Goal: Task Accomplishment & Management: Manage account settings

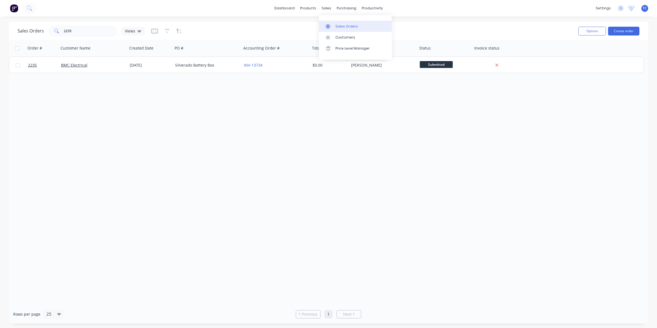
click at [347, 26] on div "Sales Orders" at bounding box center [346, 26] width 23 height 5
drag, startPoint x: 75, startPoint y: 29, endPoint x: 64, endPoint y: 30, distance: 11.3
click at [64, 30] on input "2235" at bounding box center [91, 31] width 54 height 11
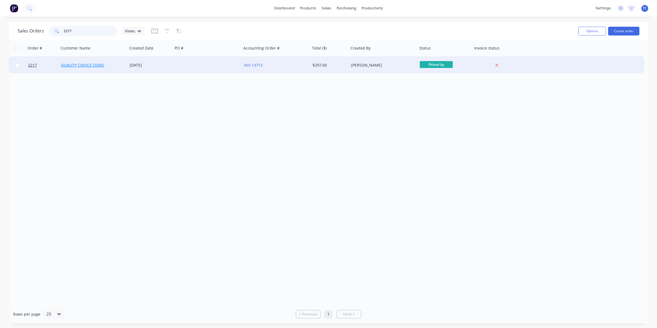
type input "2217"
click at [82, 65] on link "QUALITY CHOICE SIGNS" at bounding box center [82, 64] width 43 height 5
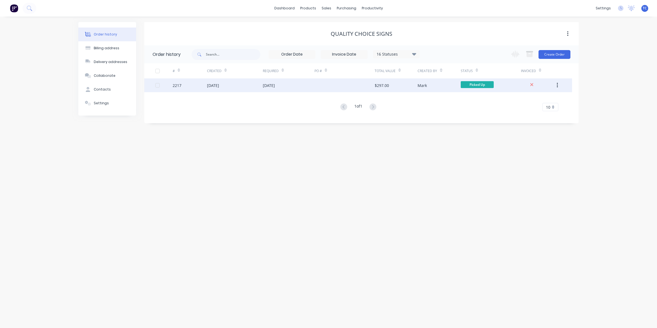
click at [271, 83] on div "[DATE]" at bounding box center [269, 85] width 12 height 6
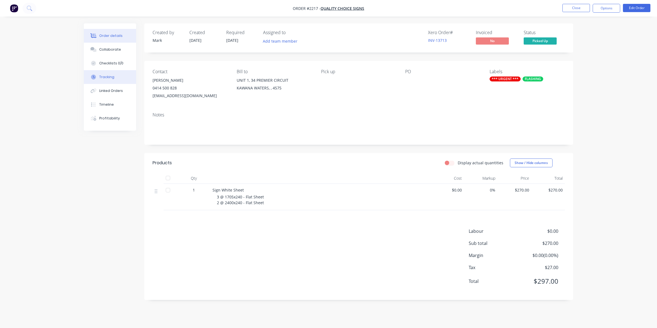
click at [107, 76] on div "Tracking" at bounding box center [106, 76] width 15 height 5
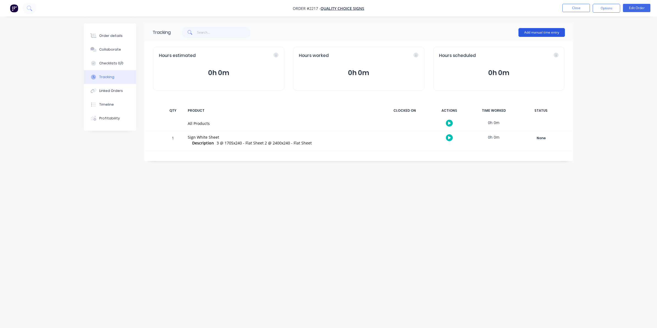
click at [540, 31] on button "Add manual time entry" at bounding box center [541, 32] width 46 height 9
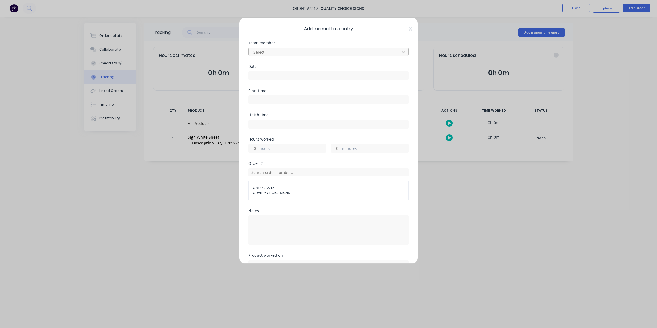
click at [267, 50] on div at bounding box center [325, 52] width 144 height 7
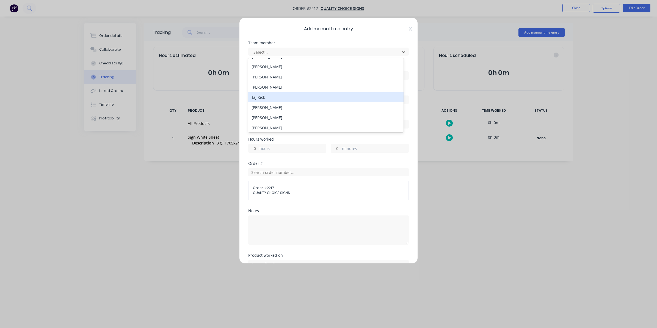
click at [261, 98] on div "Taj Kick" at bounding box center [325, 97] width 155 height 10
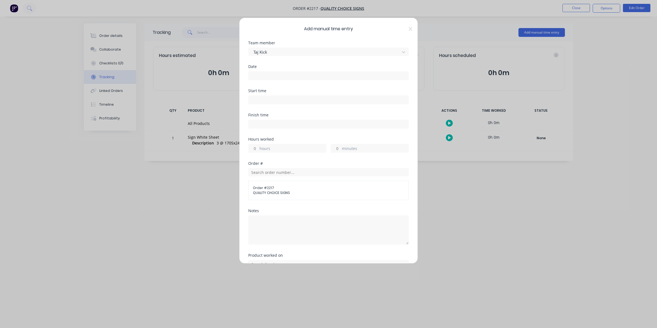
click at [253, 72] on label at bounding box center [328, 75] width 161 height 9
click at [253, 72] on input at bounding box center [329, 75] width 160 height 8
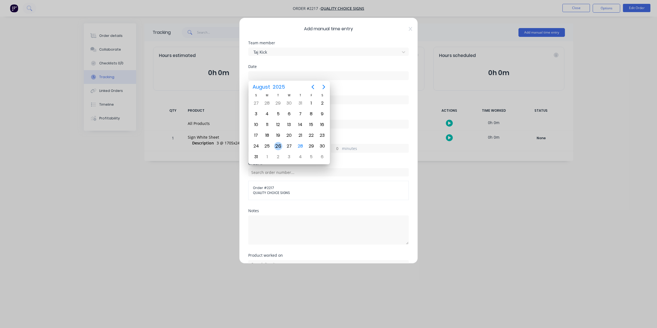
click at [279, 144] on div "26" at bounding box center [278, 146] width 8 height 8
type input "[DATE]"
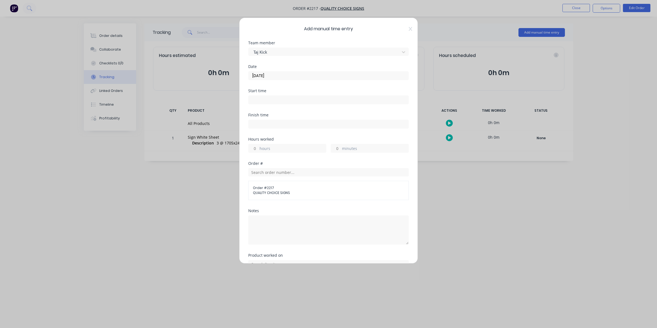
click at [255, 149] on input "hours" at bounding box center [254, 148] width 10 height 8
click at [348, 150] on label "minutes" at bounding box center [375, 148] width 67 height 7
click at [341, 150] on input "minutes" at bounding box center [336, 148] width 10 height 8
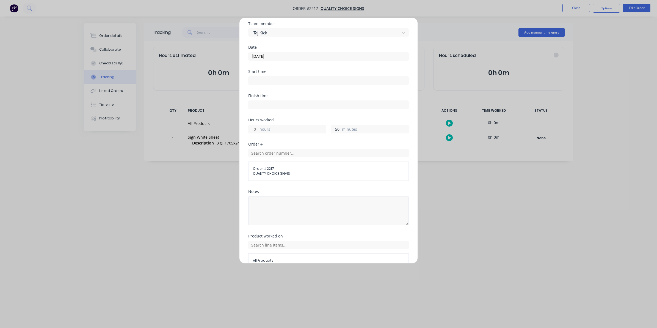
scroll to position [50, 0]
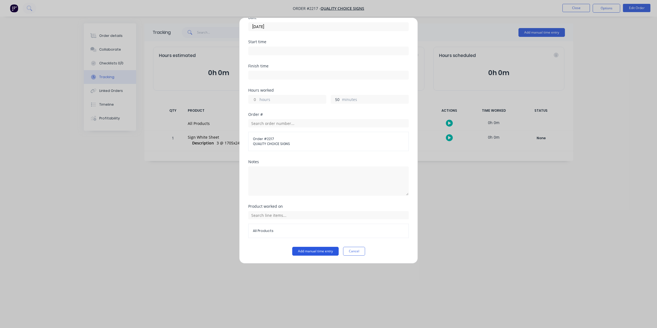
type input "50"
click at [308, 250] on button "Add manual time entry" at bounding box center [315, 251] width 46 height 9
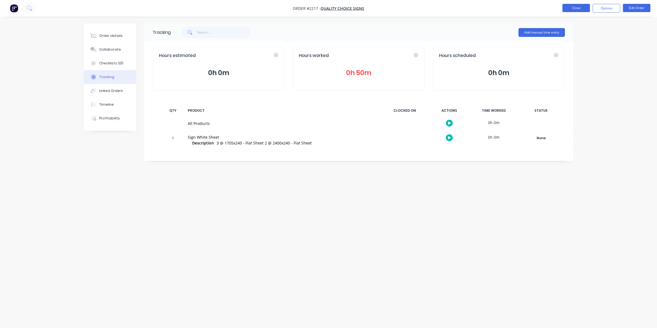
click at [577, 6] on button "Close" at bounding box center [575, 8] width 27 height 8
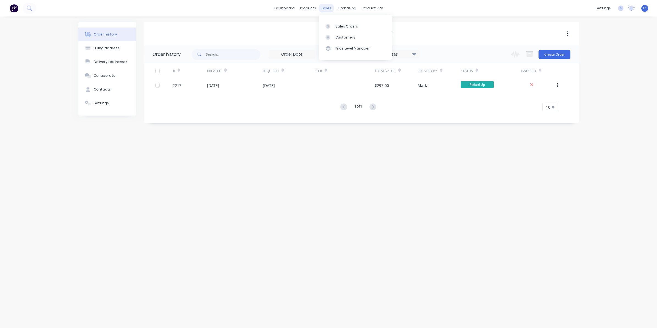
click at [327, 7] on div "sales" at bounding box center [326, 8] width 15 height 8
click at [340, 25] on div "Sales Orders" at bounding box center [346, 26] width 23 height 5
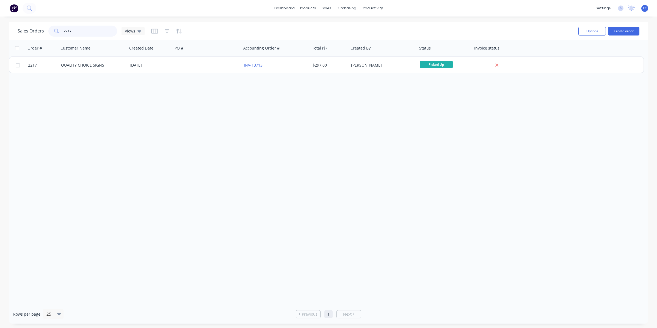
drag, startPoint x: 72, startPoint y: 31, endPoint x: 67, endPoint y: 30, distance: 5.1
click at [67, 30] on input "2217" at bounding box center [91, 31] width 54 height 11
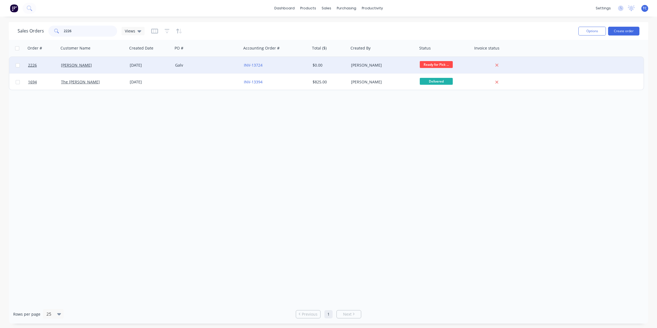
type input "2226"
click at [83, 65] on div "[PERSON_NAME]" at bounding box center [91, 64] width 61 height 5
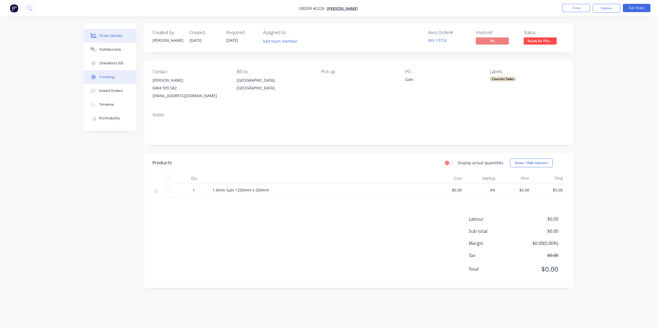
click at [106, 76] on div "Tracking" at bounding box center [106, 76] width 15 height 5
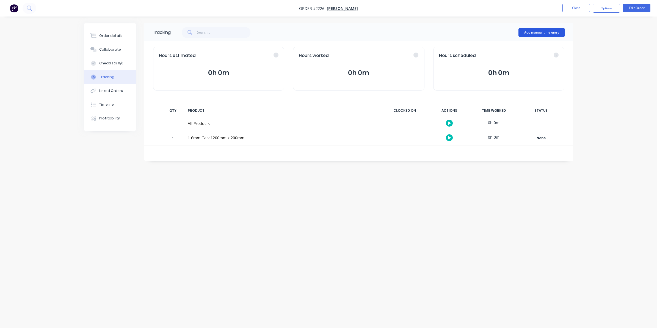
click at [539, 32] on button "Add manual time entry" at bounding box center [541, 32] width 46 height 9
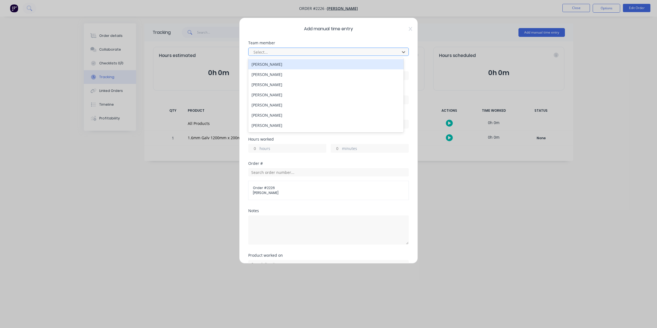
click at [264, 51] on div at bounding box center [325, 52] width 144 height 7
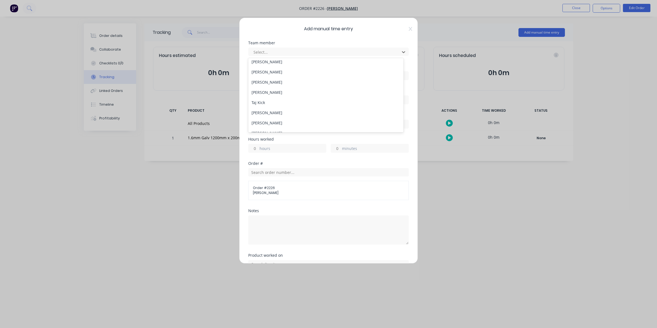
scroll to position [69, 0]
click at [262, 96] on div "Taj Kick" at bounding box center [325, 97] width 155 height 10
click at [258, 74] on input at bounding box center [329, 75] width 160 height 8
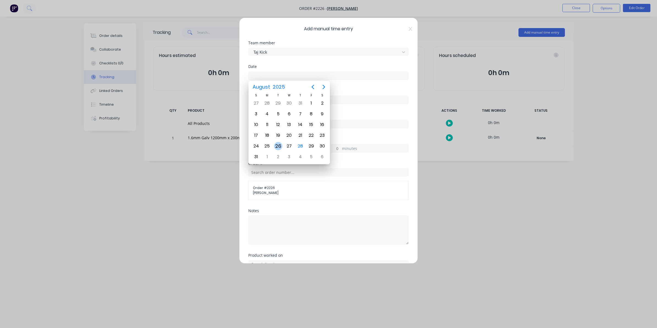
click at [279, 144] on div "26" at bounding box center [278, 146] width 8 height 8
type input "[DATE]"
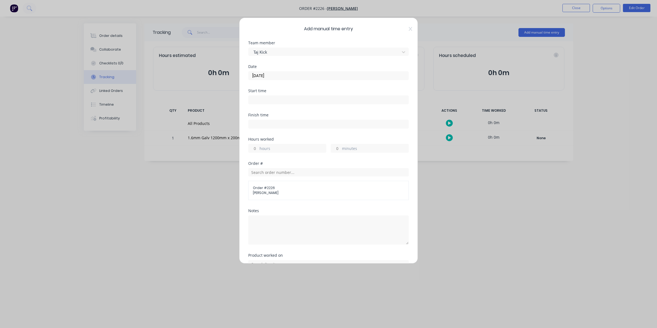
click at [338, 149] on div "minutes" at bounding box center [370, 148] width 78 height 9
click at [334, 148] on input "minutes" at bounding box center [336, 148] width 10 height 8
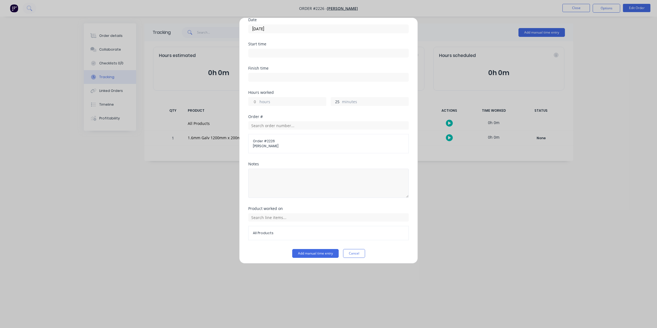
scroll to position [50, 0]
type input "25"
click at [313, 250] on button "Add manual time entry" at bounding box center [315, 251] width 46 height 9
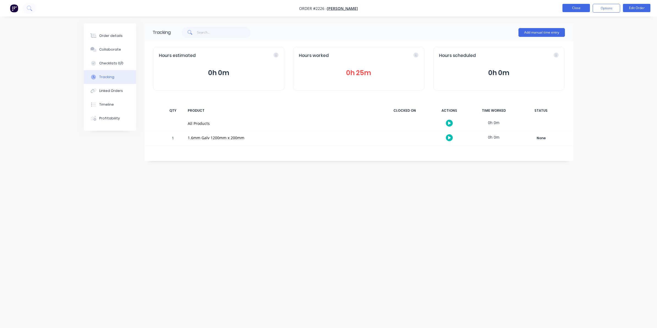
click at [576, 5] on button "Close" at bounding box center [575, 8] width 27 height 8
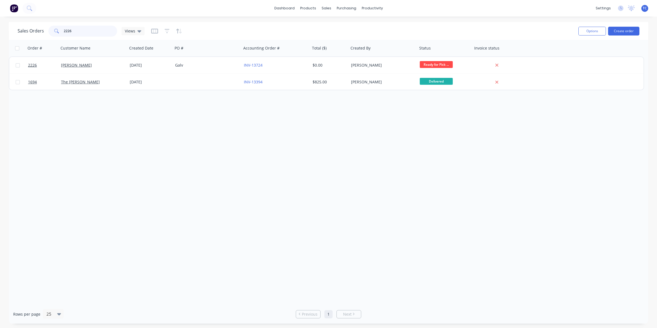
drag, startPoint x: 72, startPoint y: 31, endPoint x: 60, endPoint y: 29, distance: 12.2
click at [60, 29] on div "2226" at bounding box center [82, 31] width 69 height 11
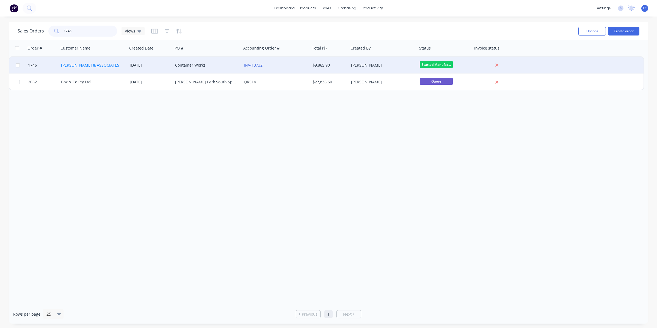
type input "1746"
click at [86, 65] on link "[PERSON_NAME] & ASSOCIATES" at bounding box center [90, 64] width 58 height 5
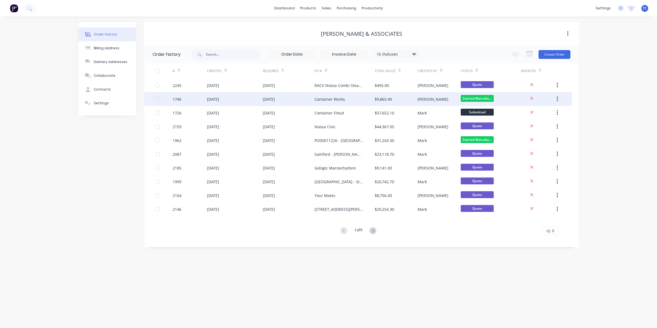
click at [217, 98] on div "[DATE]" at bounding box center [213, 99] width 12 height 6
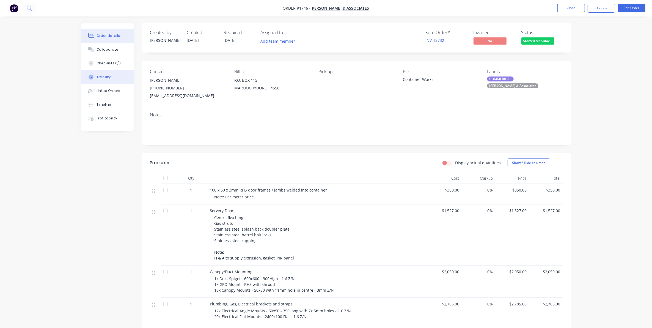
click at [103, 76] on div "Tracking" at bounding box center [103, 76] width 15 height 5
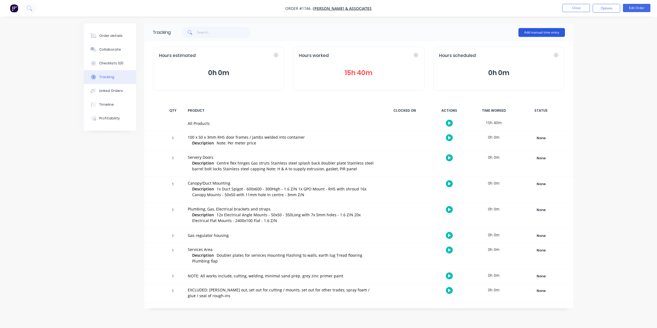
click at [537, 31] on button "Add manual time entry" at bounding box center [541, 32] width 46 height 9
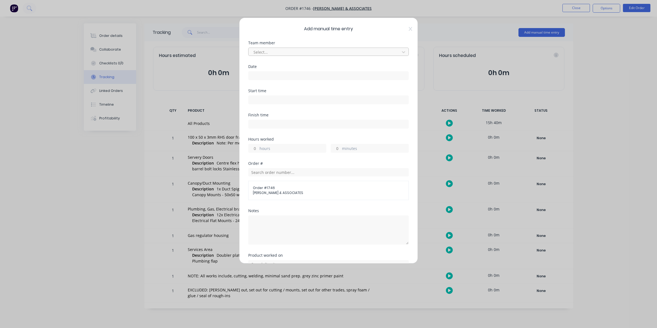
click at [259, 52] on div at bounding box center [325, 52] width 144 height 7
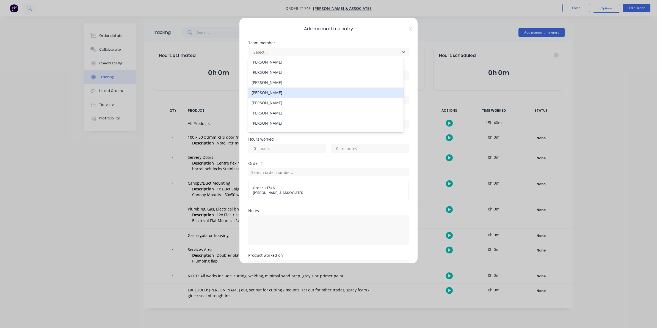
scroll to position [69, 0]
click at [261, 96] on div "Taj Kick" at bounding box center [325, 97] width 155 height 10
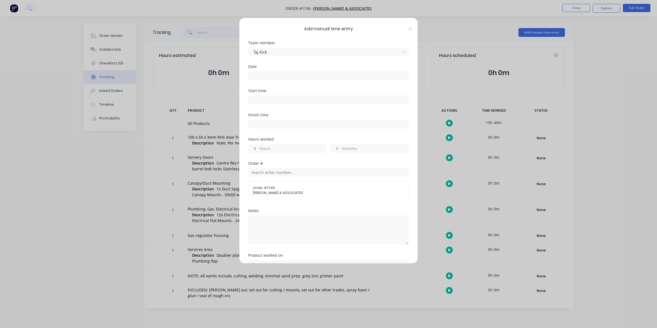
click at [258, 74] on input at bounding box center [329, 75] width 160 height 8
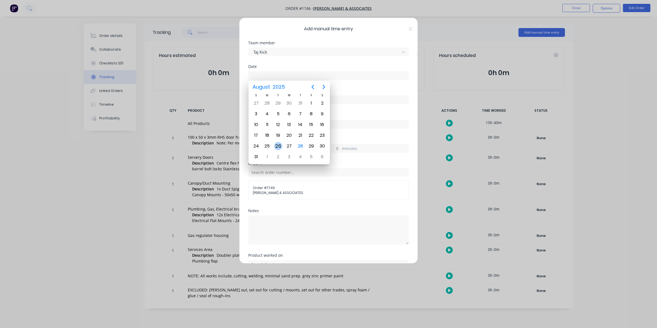
click at [278, 144] on div "26" at bounding box center [278, 146] width 8 height 8
type input "[DATE]"
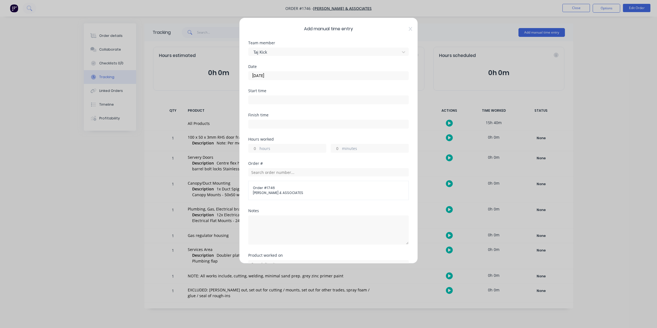
click at [255, 148] on input "hours" at bounding box center [254, 148] width 10 height 8
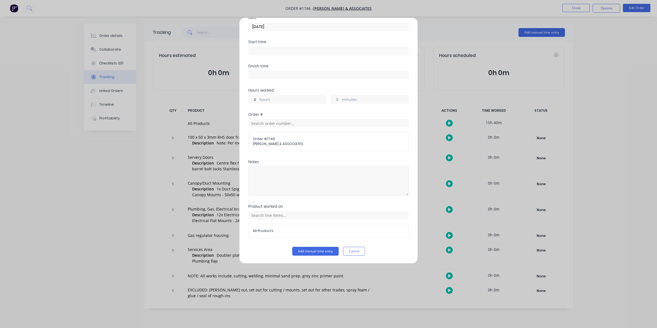
scroll to position [50, 0]
type input "4"
click at [315, 251] on button "Add manual time entry" at bounding box center [315, 251] width 46 height 9
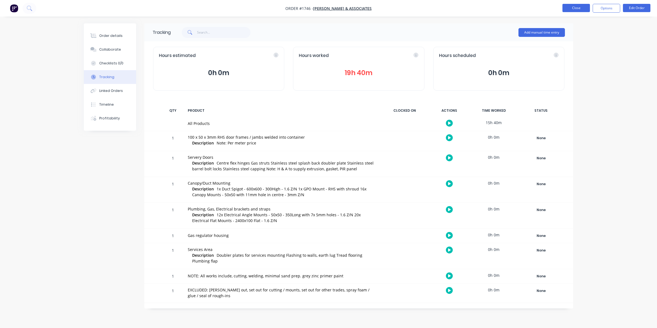
click at [574, 6] on button "Close" at bounding box center [575, 8] width 27 height 8
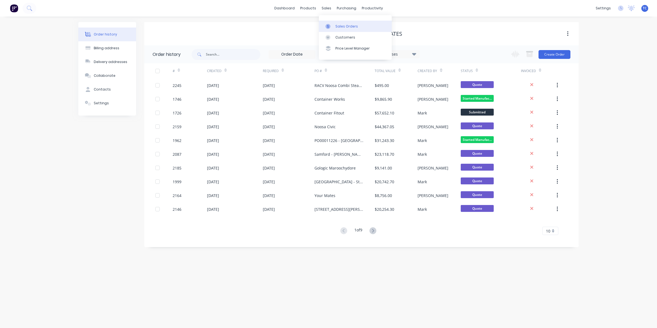
click at [339, 24] on div "Sales Orders" at bounding box center [346, 26] width 23 height 5
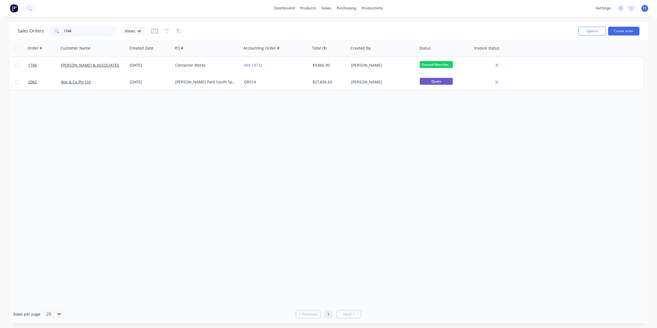
drag, startPoint x: 72, startPoint y: 32, endPoint x: 63, endPoint y: 31, distance: 9.4
click at [63, 31] on div "1746" at bounding box center [82, 31] width 69 height 11
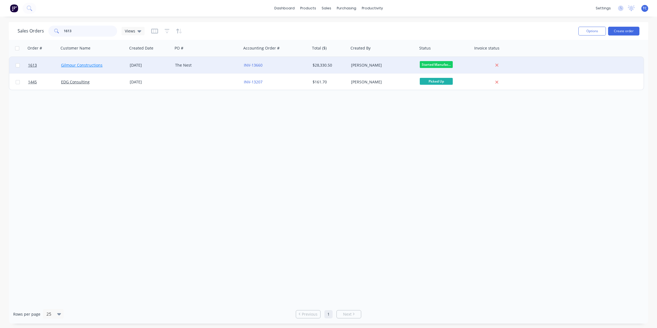
type input "1613"
click at [82, 64] on link "Gilmour Constructions" at bounding box center [82, 64] width 42 height 5
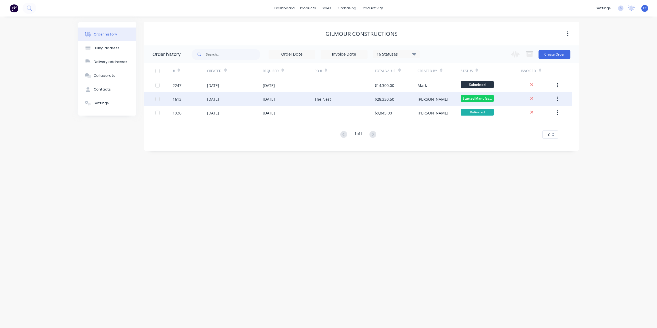
click at [219, 98] on div "[DATE]" at bounding box center [213, 99] width 12 height 6
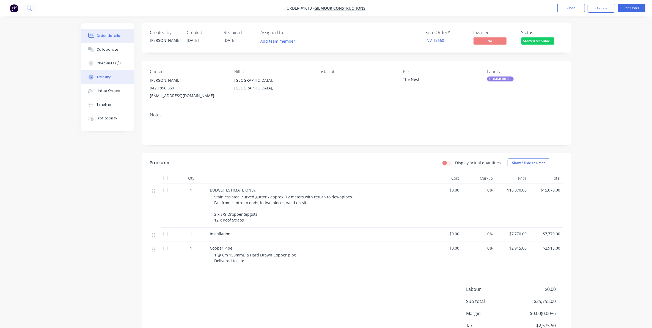
click at [105, 76] on div "Tracking" at bounding box center [103, 76] width 15 height 5
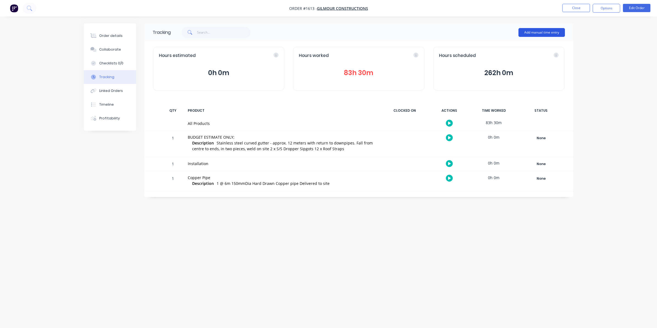
click at [537, 32] on button "Add manual time entry" at bounding box center [541, 32] width 46 height 9
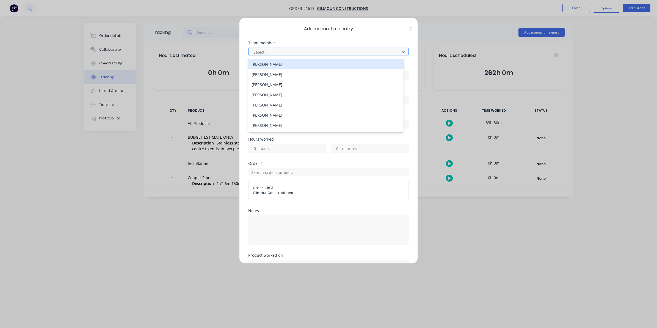
click at [263, 52] on div at bounding box center [325, 52] width 144 height 7
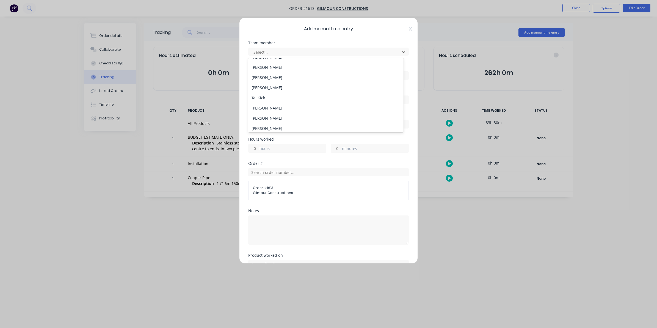
scroll to position [69, 0]
click at [261, 93] on div "Taj Kick" at bounding box center [325, 97] width 155 height 10
click at [254, 75] on input at bounding box center [329, 75] width 160 height 8
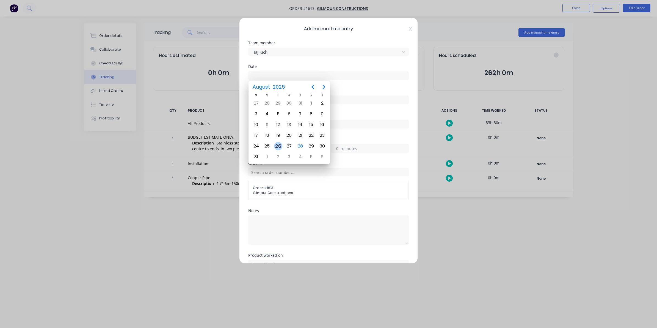
click at [278, 145] on div "26" at bounding box center [278, 146] width 8 height 8
type input "[DATE]"
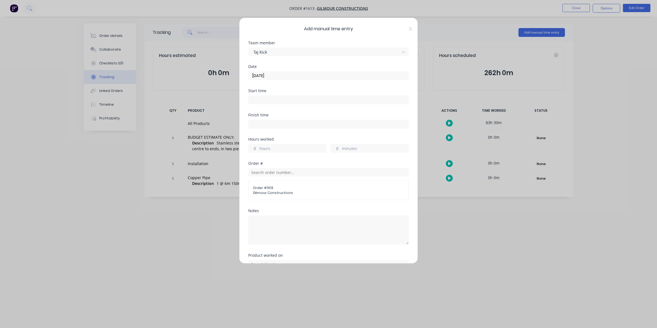
click at [257, 147] on input "hours" at bounding box center [254, 148] width 10 height 8
click at [337, 146] on input "minutes" at bounding box center [336, 148] width 10 height 8
type input "45"
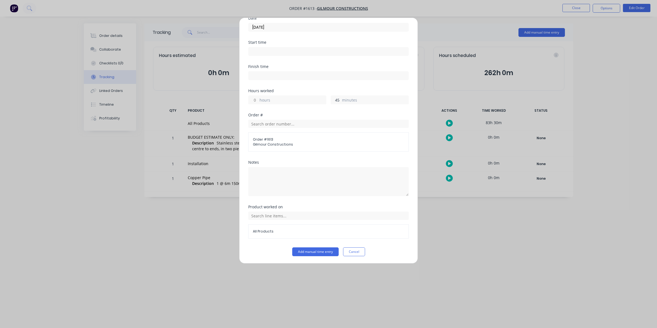
scroll to position [50, 0]
click at [312, 249] on button "Add manual time entry" at bounding box center [315, 251] width 46 height 9
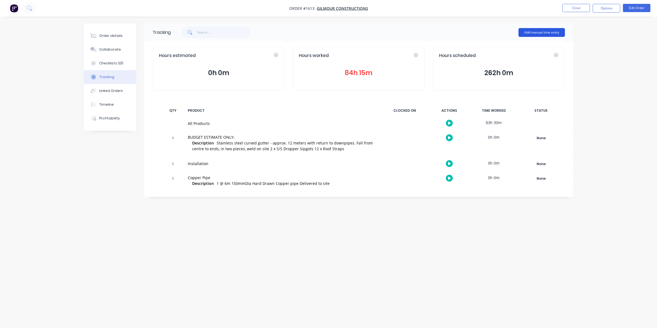
click at [538, 32] on button "Add manual time entry" at bounding box center [541, 32] width 46 height 9
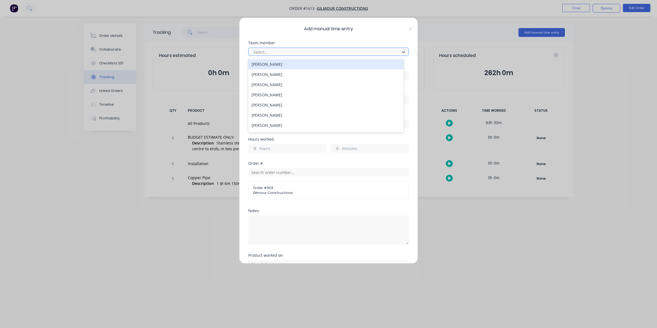
click at [264, 50] on div at bounding box center [325, 52] width 144 height 7
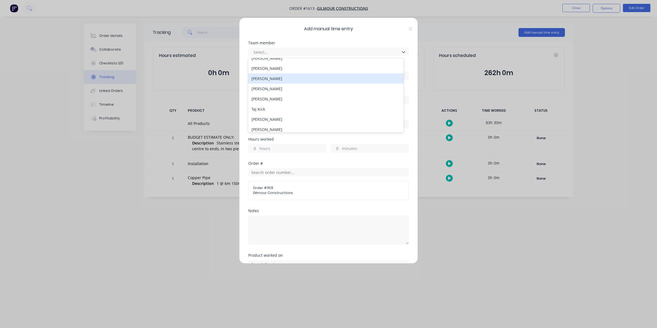
scroll to position [69, 0]
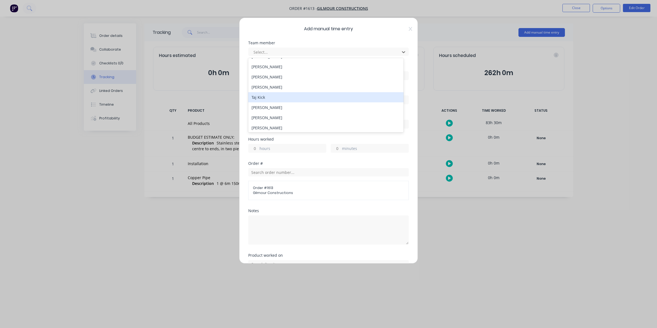
click at [259, 97] on div "Taj Kick" at bounding box center [325, 97] width 155 height 10
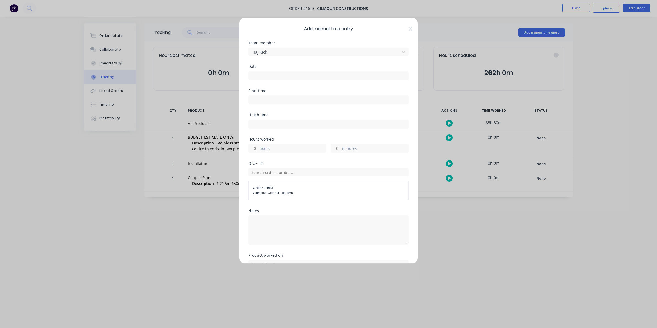
click at [256, 77] on input at bounding box center [329, 75] width 160 height 8
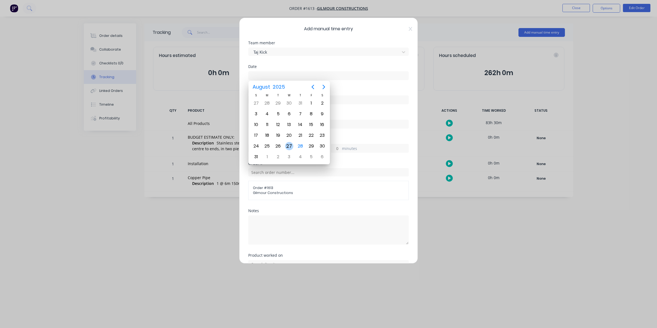
click at [288, 144] on div "27" at bounding box center [289, 146] width 8 height 8
type input "[DATE]"
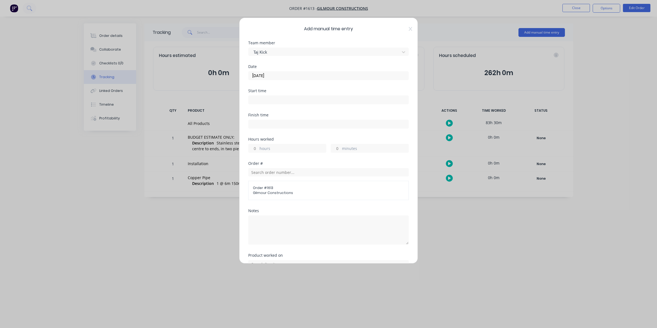
click at [255, 148] on input "hours" at bounding box center [254, 148] width 10 height 8
type input "9"
click at [334, 148] on input "minutes" at bounding box center [336, 148] width 10 height 8
type input "30"
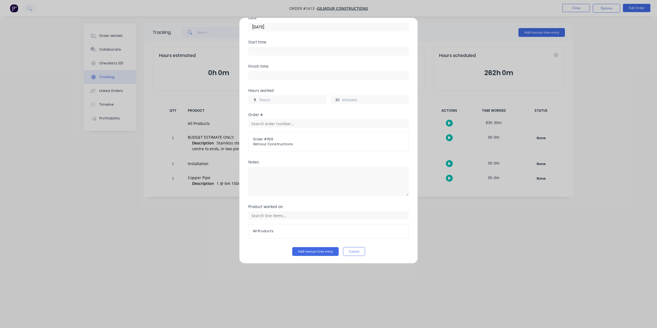
scroll to position [50, 0]
click at [312, 250] on button "Add manual time entry" at bounding box center [315, 251] width 46 height 9
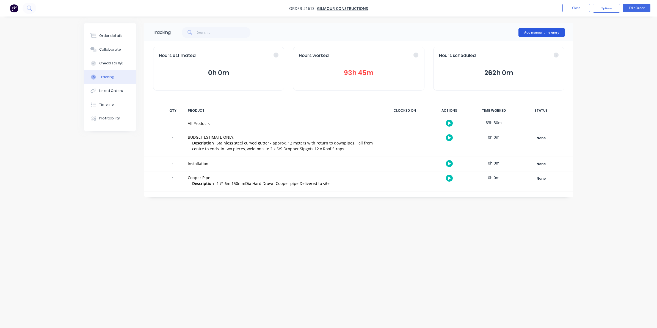
click at [537, 32] on button "Add manual time entry" at bounding box center [541, 32] width 46 height 9
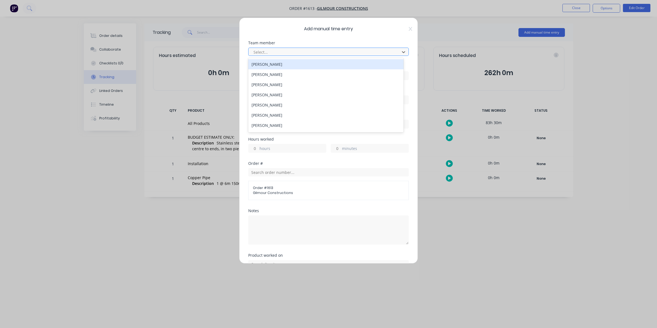
click at [262, 50] on div at bounding box center [325, 52] width 144 height 7
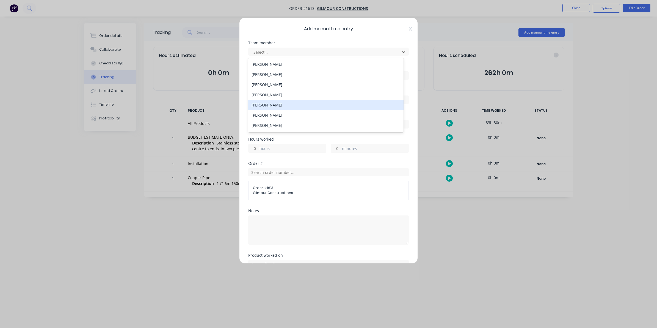
click at [264, 106] on div "[PERSON_NAME]" at bounding box center [325, 105] width 155 height 10
click at [257, 75] on input at bounding box center [329, 75] width 160 height 8
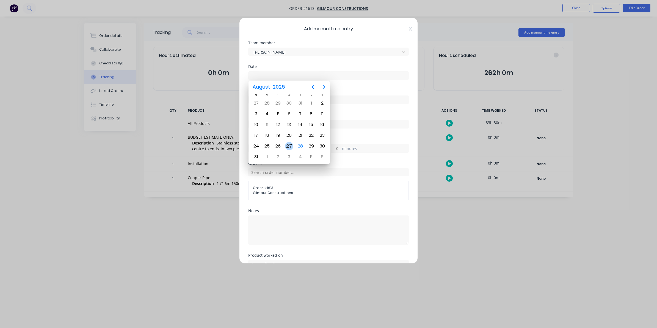
click at [288, 144] on div "27" at bounding box center [289, 146] width 8 height 8
type input "[DATE]"
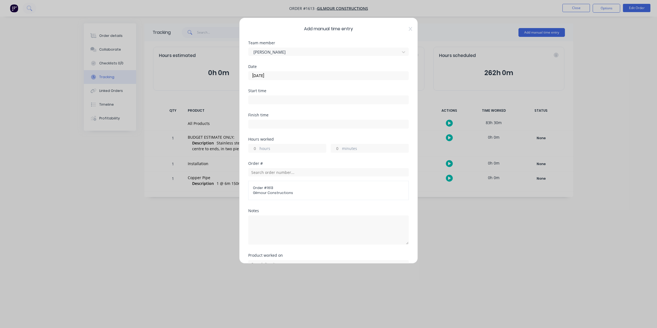
click at [254, 149] on input "hours" at bounding box center [254, 148] width 10 height 8
type input "9"
click at [333, 148] on input "minutes" at bounding box center [336, 148] width 10 height 8
type input "30"
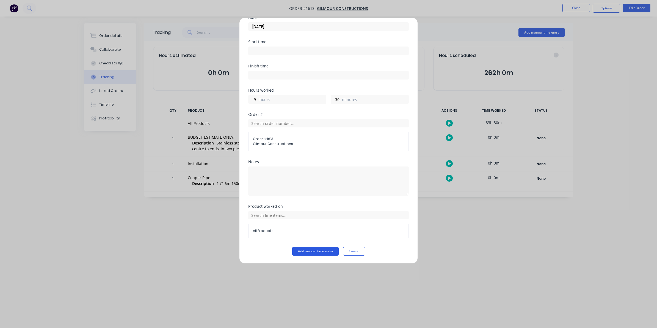
click at [314, 249] on button "Add manual time entry" at bounding box center [315, 251] width 46 height 9
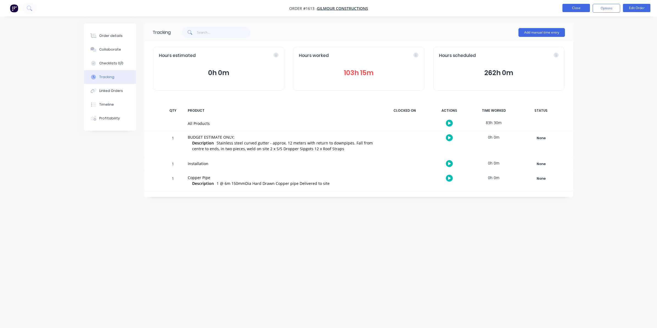
click at [576, 9] on button "Close" at bounding box center [575, 8] width 27 height 8
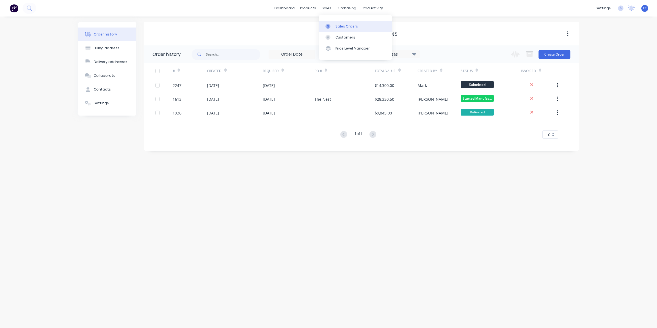
click at [345, 25] on div "Sales Orders" at bounding box center [346, 26] width 23 height 5
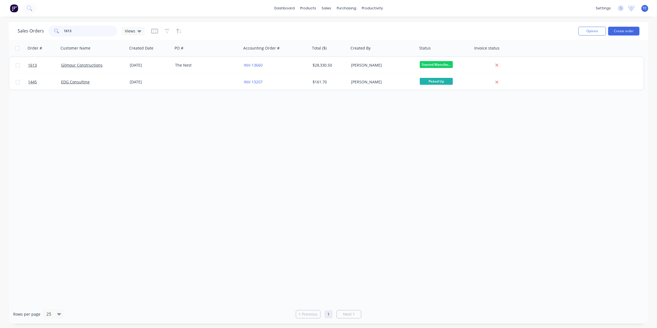
drag, startPoint x: 72, startPoint y: 29, endPoint x: 62, endPoint y: 30, distance: 9.9
click at [62, 30] on div "1613" at bounding box center [82, 31] width 69 height 11
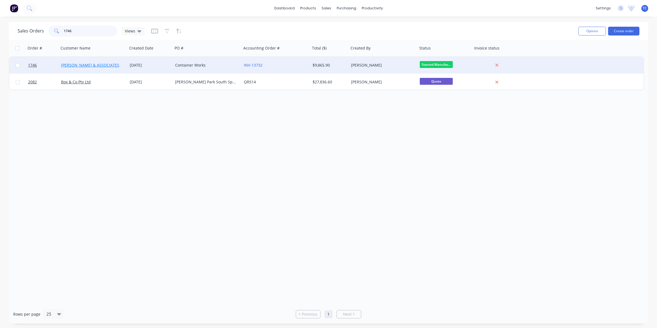
type input "1746"
click at [87, 65] on link "[PERSON_NAME] & ASSOCIATES" at bounding box center [90, 64] width 58 height 5
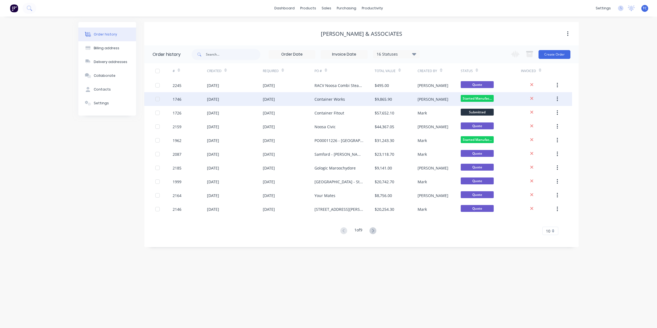
click at [215, 98] on div "[DATE]" at bounding box center [213, 99] width 12 height 6
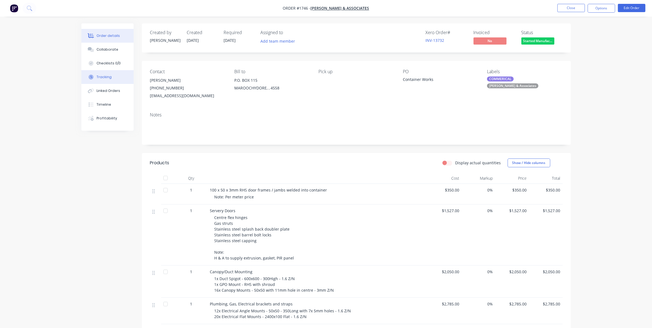
click at [105, 77] on div "Tracking" at bounding box center [103, 76] width 15 height 5
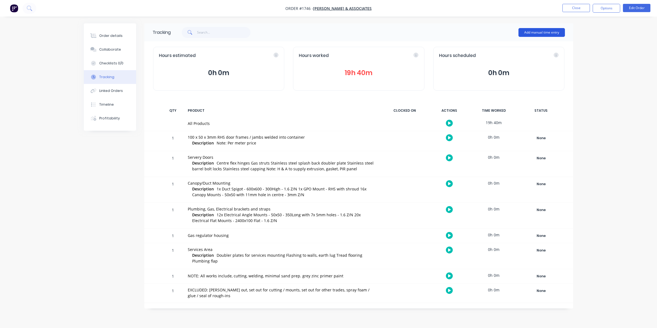
click at [538, 32] on button "Add manual time entry" at bounding box center [541, 32] width 46 height 9
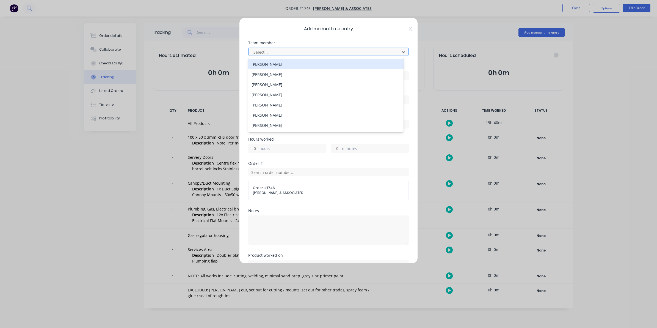
click at [260, 51] on div at bounding box center [325, 52] width 144 height 7
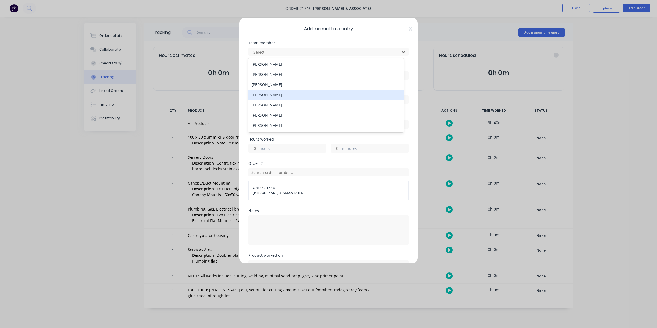
click at [266, 94] on div "[PERSON_NAME]" at bounding box center [325, 95] width 155 height 10
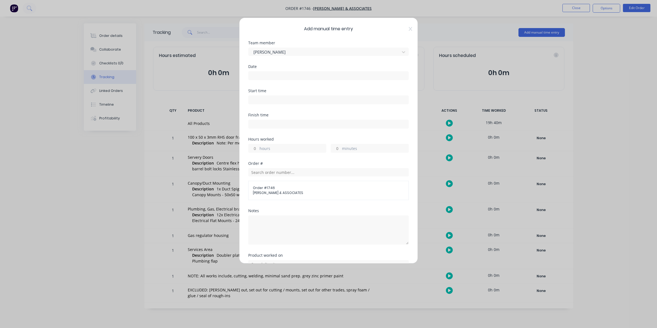
click at [258, 74] on input at bounding box center [329, 75] width 160 height 8
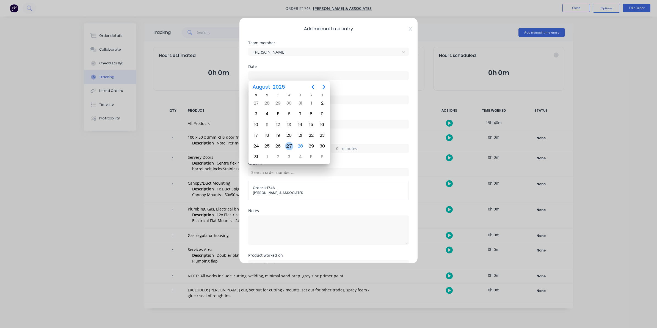
click at [289, 143] on div "27" at bounding box center [289, 146] width 8 height 8
type input "[DATE]"
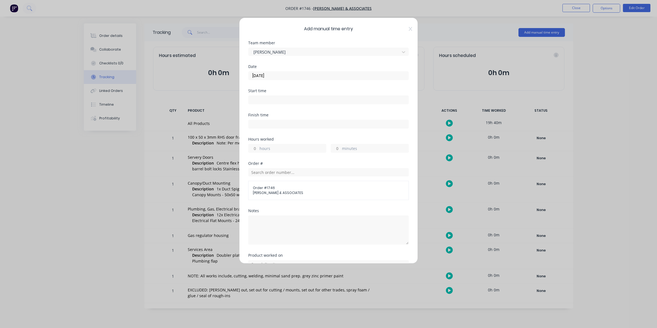
click at [256, 147] on input "hours" at bounding box center [254, 148] width 10 height 8
type input "9"
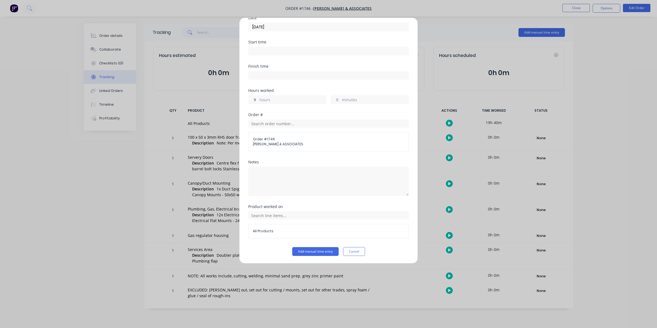
scroll to position [50, 0]
click at [318, 249] on button "Add manual time entry" at bounding box center [315, 251] width 46 height 9
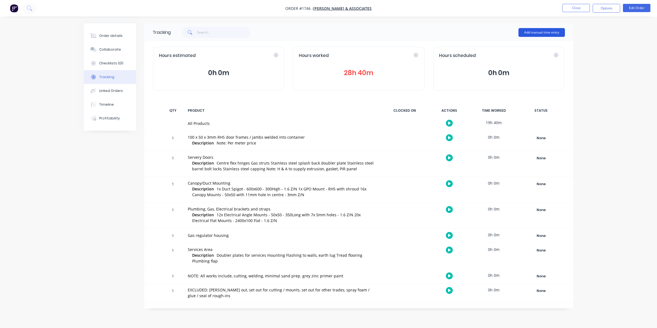
click at [540, 30] on button "Add manual time entry" at bounding box center [541, 32] width 46 height 9
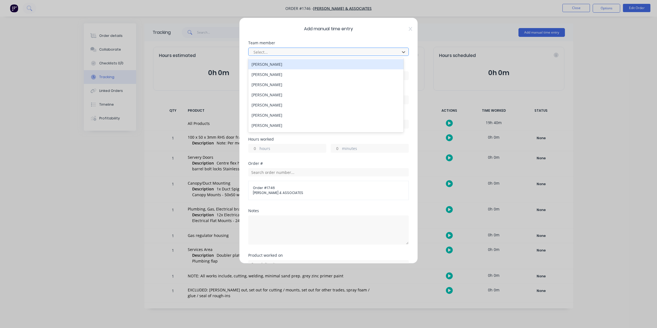
click at [263, 50] on div at bounding box center [325, 52] width 144 height 7
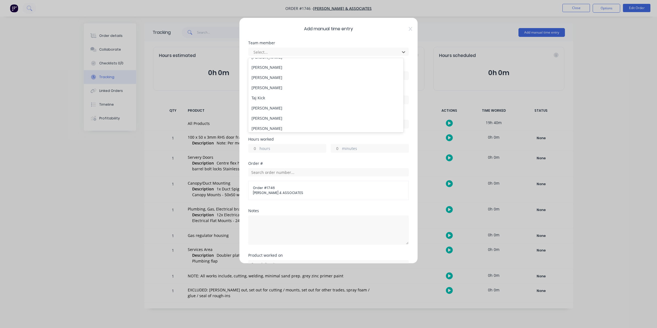
scroll to position [69, 0]
click at [267, 128] on div "[PERSON_NAME]" at bounding box center [325, 128] width 155 height 10
click at [254, 74] on input at bounding box center [329, 75] width 160 height 8
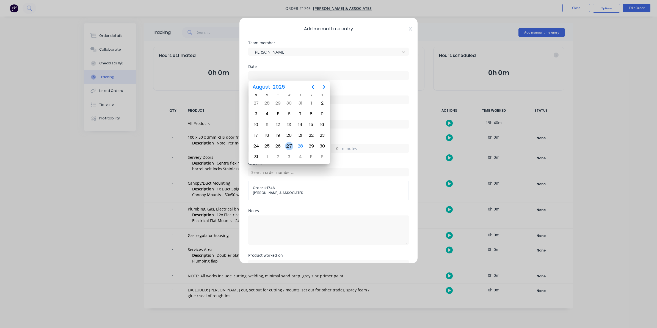
click at [288, 144] on div "27" at bounding box center [289, 146] width 8 height 8
type input "[DATE]"
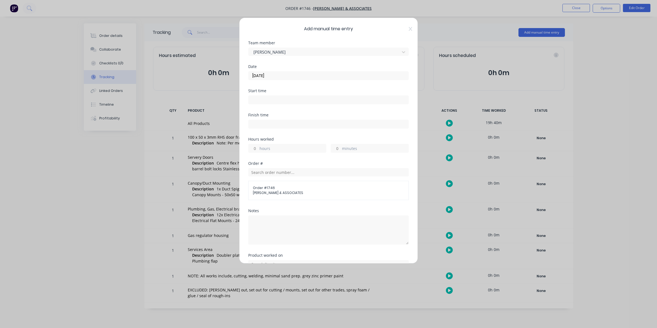
click at [256, 148] on input "hours" at bounding box center [254, 148] width 10 height 8
type input "9"
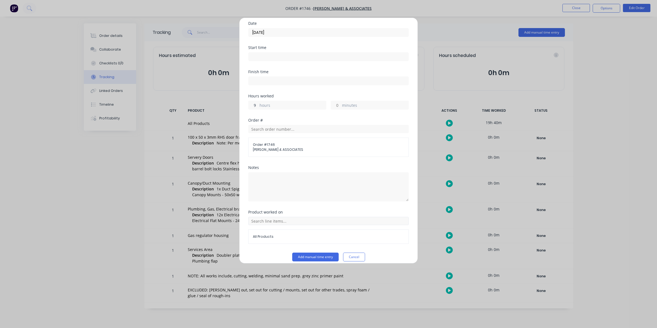
scroll to position [50, 0]
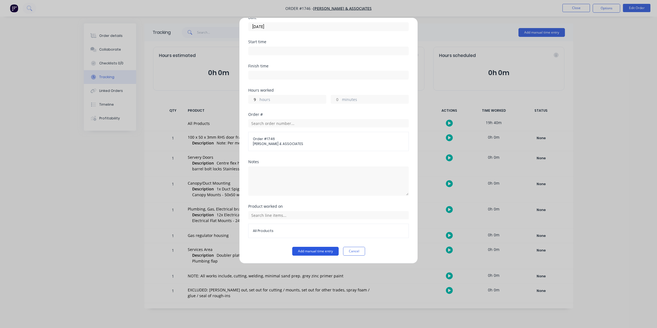
click at [316, 252] on button "Add manual time entry" at bounding box center [315, 251] width 46 height 9
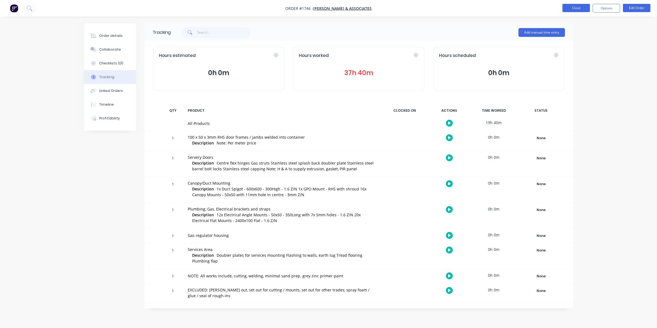
click at [568, 9] on button "Close" at bounding box center [575, 8] width 27 height 8
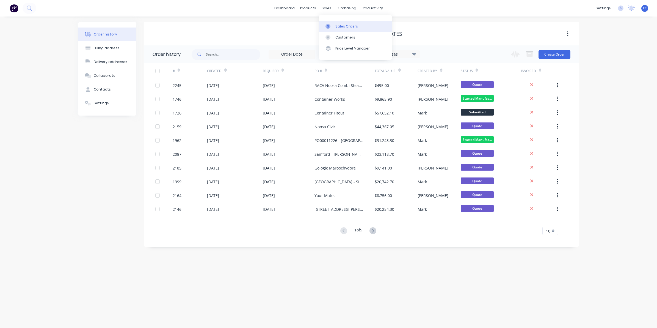
click at [340, 25] on div "Sales Orders" at bounding box center [346, 26] width 23 height 5
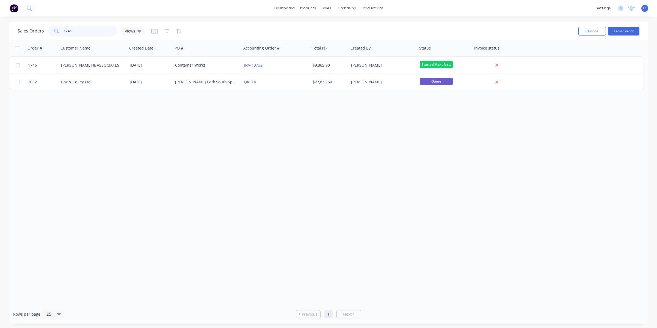
drag, startPoint x: 68, startPoint y: 32, endPoint x: 61, endPoint y: 30, distance: 7.0
click at [61, 30] on div "1746" at bounding box center [82, 31] width 69 height 11
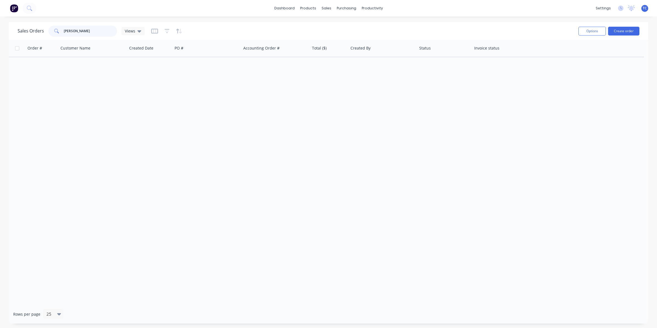
type input "[PERSON_NAME]"
click at [158, 94] on div "Order # Customer Name Created Date PO # Accounting Order # Total ($) Created By…" at bounding box center [328, 172] width 639 height 264
click at [336, 24] on div "Sales Orders" at bounding box center [346, 26] width 23 height 5
click at [341, 24] on div "Sales Orders" at bounding box center [346, 26] width 23 height 5
click at [622, 31] on button "Create order" at bounding box center [623, 31] width 31 height 9
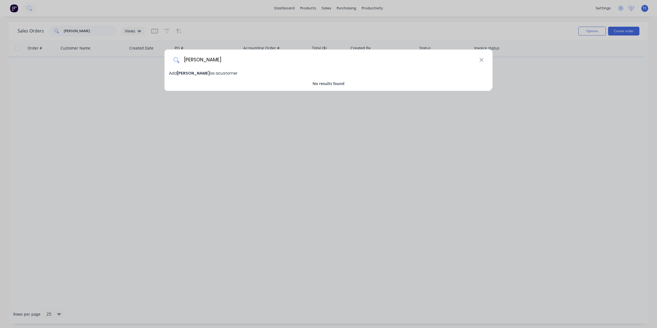
type input "[PERSON_NAME]"
click at [195, 73] on span "[PERSON_NAME]" at bounding box center [193, 72] width 33 height 5
select select "AU"
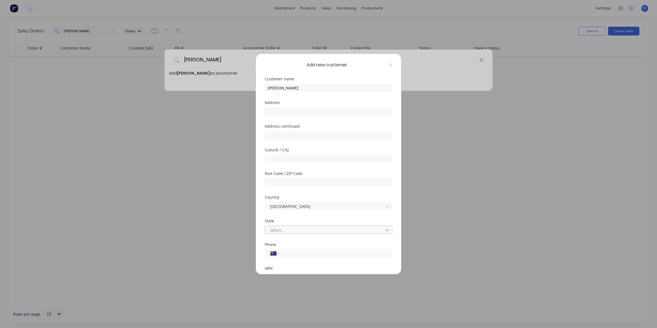
click at [385, 230] on icon at bounding box center [386, 230] width 3 height 2
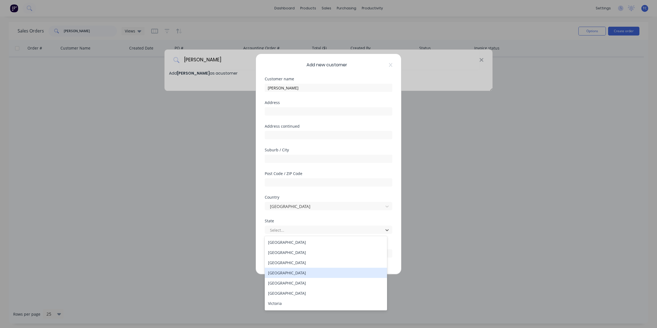
click at [283, 274] on div "[GEOGRAPHIC_DATA]" at bounding box center [326, 272] width 122 height 10
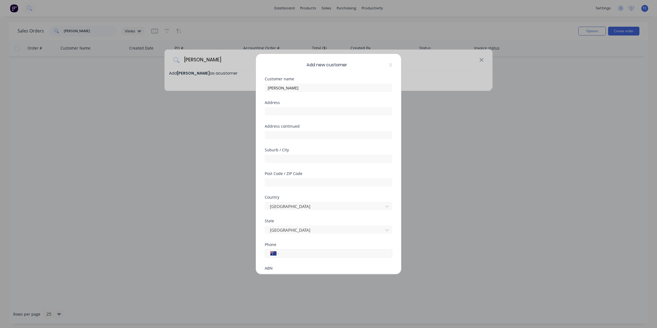
click at [286, 253] on input "tel" at bounding box center [335, 253] width 104 height 6
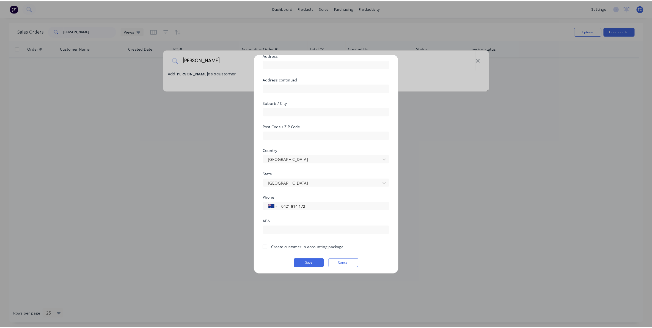
scroll to position [48, 0]
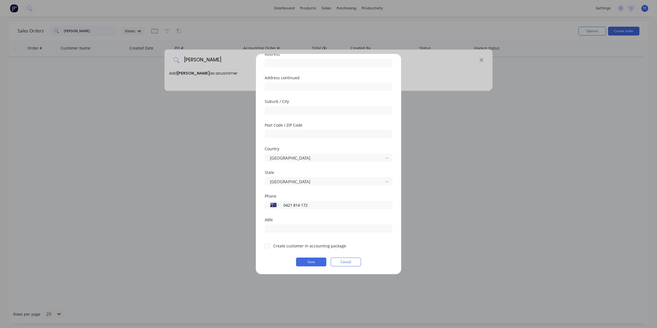
type input "0421 814 172"
click at [267, 246] on div at bounding box center [266, 245] width 11 height 11
click at [311, 261] on button "Save" at bounding box center [311, 261] width 30 height 9
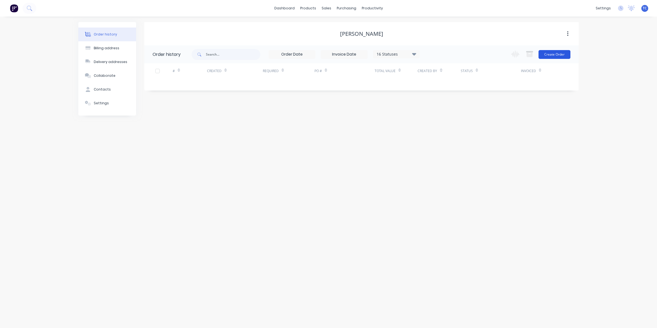
click at [553, 54] on button "Create Order" at bounding box center [555, 54] width 32 height 9
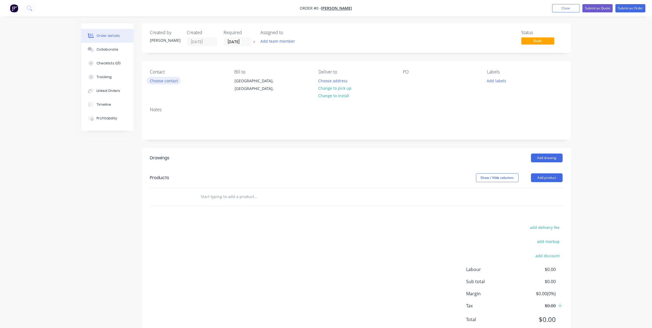
click at [161, 80] on button "Choose contact" at bounding box center [164, 80] width 34 height 7
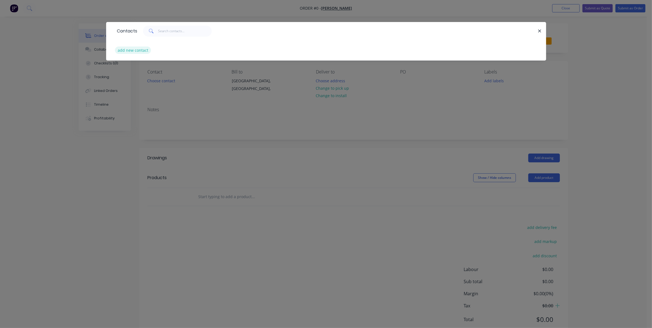
click at [128, 51] on button "add new contact" at bounding box center [133, 49] width 36 height 7
select select "AU"
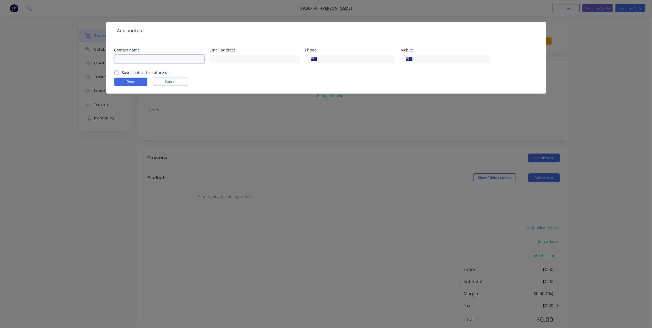
click at [124, 58] on input "text" at bounding box center [159, 59] width 90 height 8
type input "[PERSON_NAME]"
click at [217, 59] on input "text" at bounding box center [255, 59] width 90 height 8
type input "[EMAIL_ADDRESS][DOMAIN_NAME]"
click at [424, 60] on input "tel" at bounding box center [451, 59] width 66 height 6
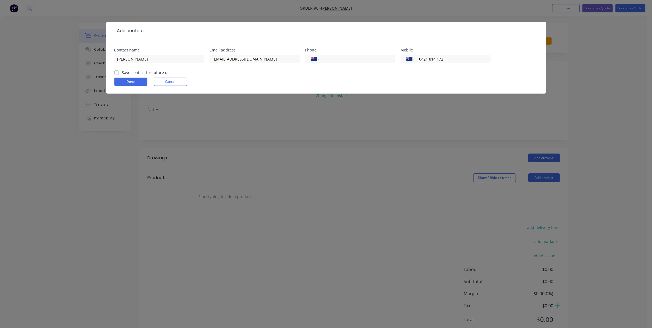
type input "0421 814 172"
click at [122, 72] on label "Save contact for future use" at bounding box center [147, 73] width 50 height 6
click at [115, 72] on input "Save contact for future use" at bounding box center [116, 72] width 4 height 5
checkbox input "true"
click at [129, 81] on button "Done" at bounding box center [130, 82] width 33 height 8
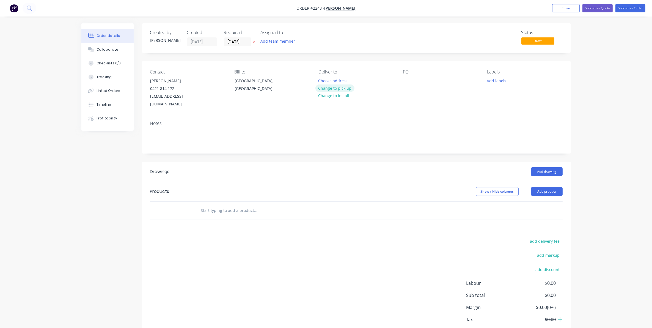
click at [329, 88] on button "Change to pick up" at bounding box center [334, 87] width 39 height 7
click at [407, 82] on div at bounding box center [407, 81] width 9 height 8
click at [496, 80] on button "Add labels" at bounding box center [496, 80] width 25 height 7
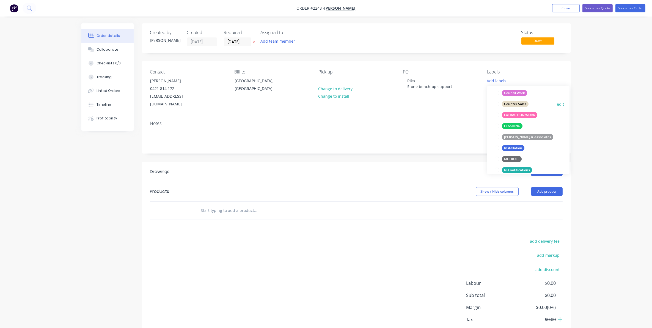
scroll to position [137, 0]
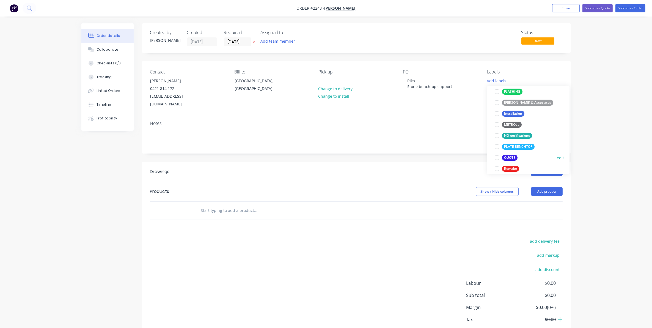
click at [498, 157] on div at bounding box center [496, 157] width 11 height 11
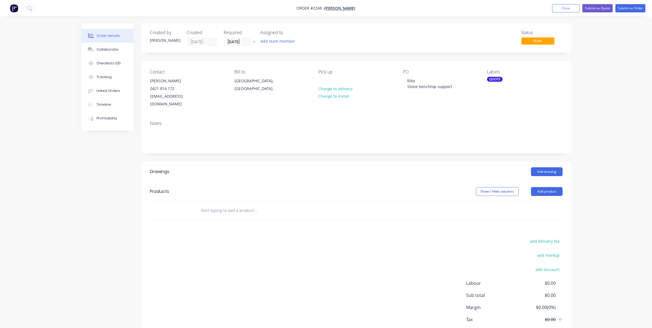
paste input "I’m chasing a price for this stone benchtop support, 25mm square tube frame and…"
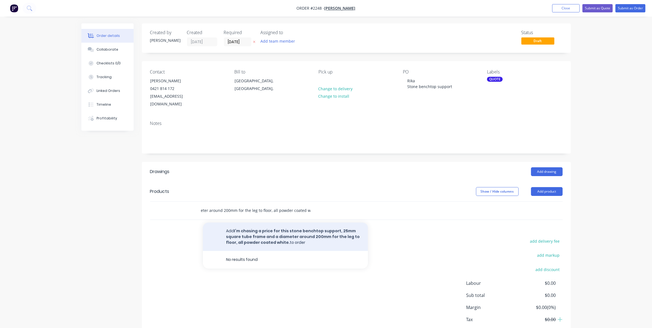
type input "I’m chasing a price for this stone benchtop support, 25mm square tube frame and…"
click at [250, 229] on button "Add I’m chasing a price for this stone benchtop support, 25mm square tube frame…" at bounding box center [285, 236] width 165 height 28
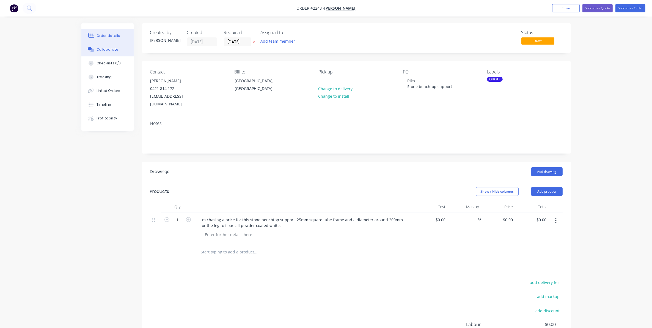
click at [102, 48] on div "Collaborate" at bounding box center [107, 49] width 22 height 5
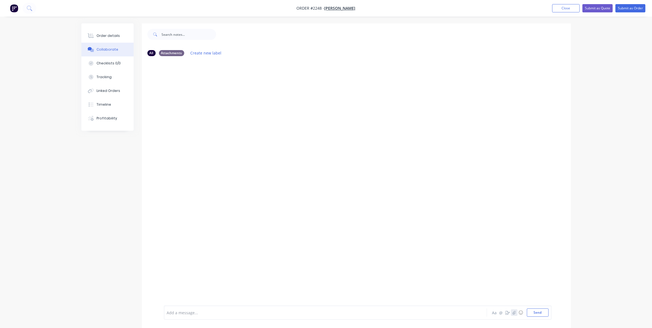
click at [513, 312] on icon "button" at bounding box center [513, 312] width 3 height 4
click at [540, 310] on button "Send" at bounding box center [538, 312] width 22 height 8
click at [109, 35] on div "Order details" at bounding box center [107, 35] width 23 height 5
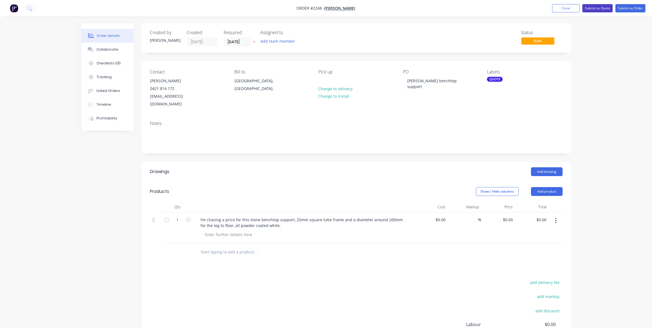
click at [594, 8] on button "Submit as Quote" at bounding box center [597, 8] width 30 height 8
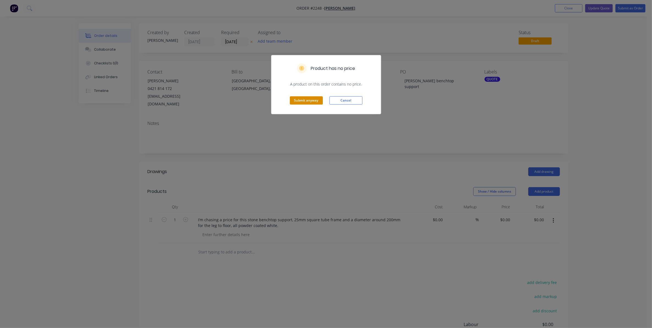
click at [306, 99] on button "Submit anyway" at bounding box center [306, 100] width 33 height 8
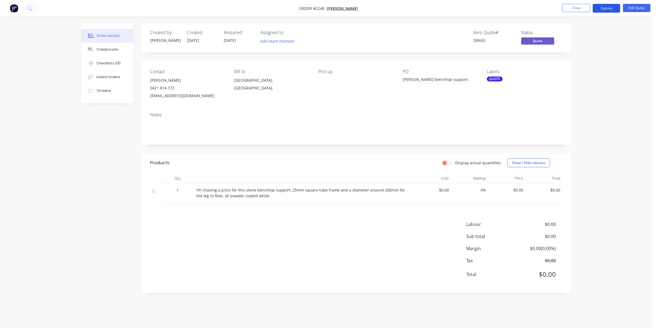
click at [602, 5] on button "Options" at bounding box center [606, 8] width 27 height 9
click at [630, 55] on div "Order details Collaborate Checklists 0/0 Linked Orders Timeline Order details C…" at bounding box center [326, 164] width 652 height 328
click at [576, 7] on button "Close" at bounding box center [575, 8] width 27 height 8
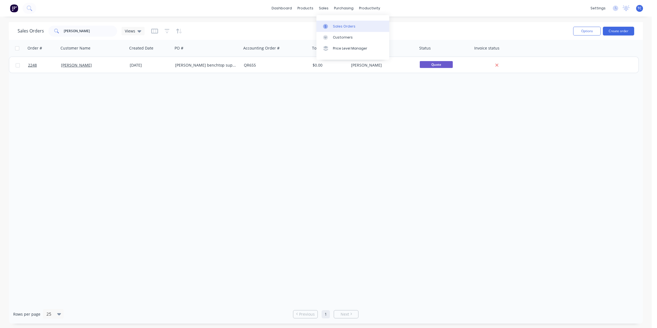
click at [337, 25] on div "Sales Orders" at bounding box center [344, 26] width 23 height 5
drag, startPoint x: 87, startPoint y: 31, endPoint x: 62, endPoint y: 29, distance: 24.8
click at [62, 29] on div "[PERSON_NAME]" at bounding box center [82, 31] width 69 height 11
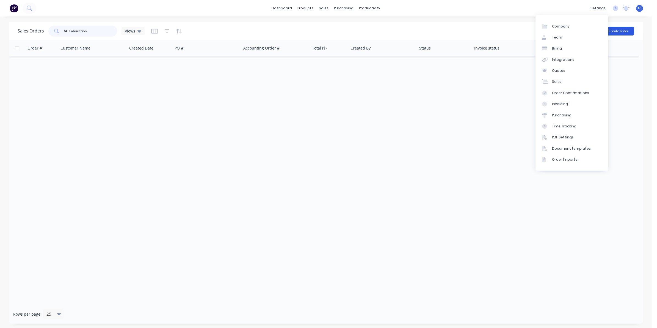
type input "AG Fabrication"
click at [614, 29] on button "Create order" at bounding box center [618, 31] width 31 height 9
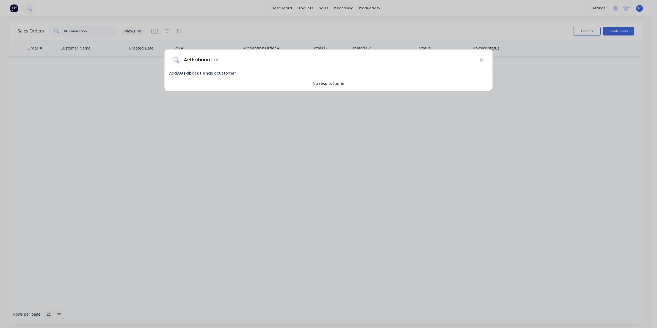
type input "AG Fabrication"
click at [188, 73] on span "AG Fabrication" at bounding box center [192, 72] width 31 height 5
select select "AU"
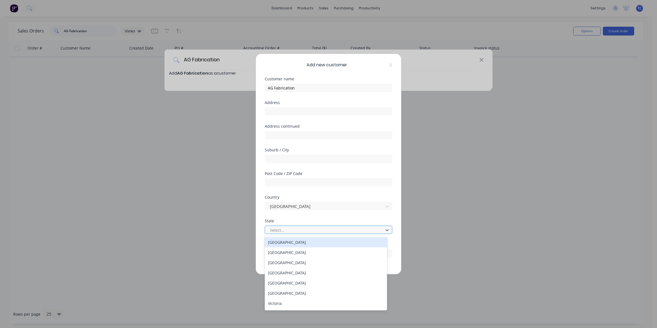
click at [377, 229] on div "Select..." at bounding box center [325, 230] width 114 height 8
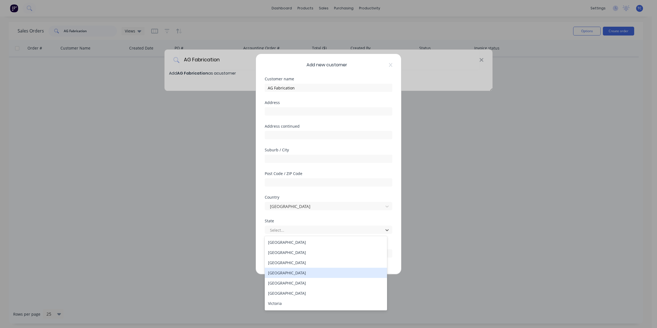
click at [285, 273] on div "[GEOGRAPHIC_DATA]" at bounding box center [326, 272] width 122 height 10
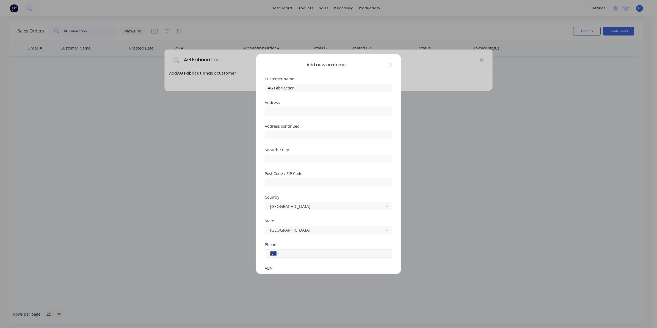
click at [284, 252] on input "tel" at bounding box center [335, 253] width 104 height 6
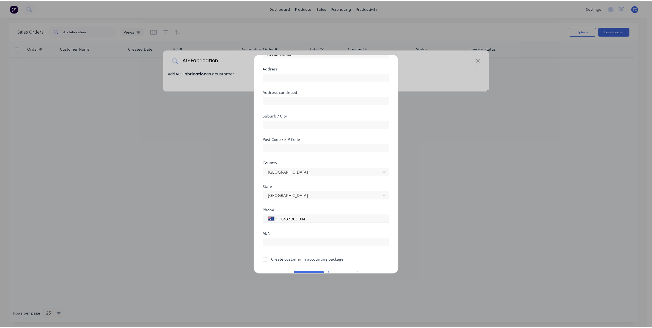
scroll to position [48, 0]
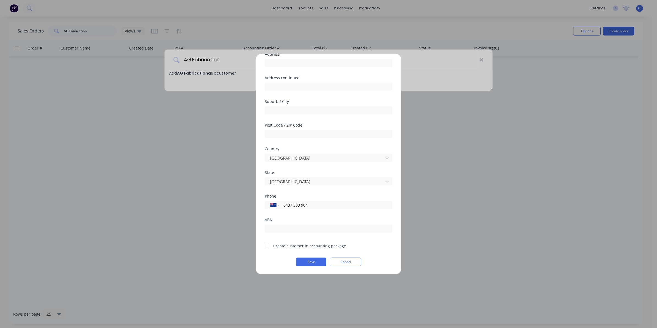
type input "0437 303 904"
click at [267, 245] on div at bounding box center [266, 245] width 11 height 11
click at [307, 260] on button "Save" at bounding box center [311, 261] width 30 height 9
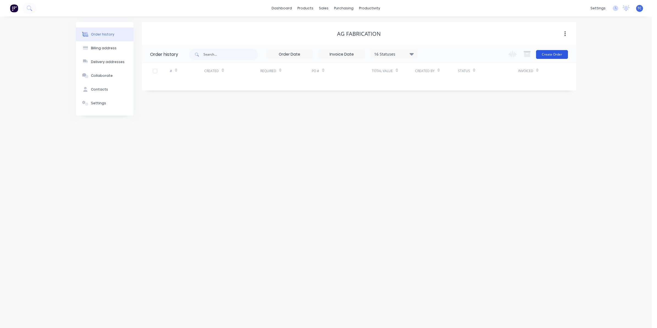
click at [550, 53] on button "Create Order" at bounding box center [552, 54] width 32 height 9
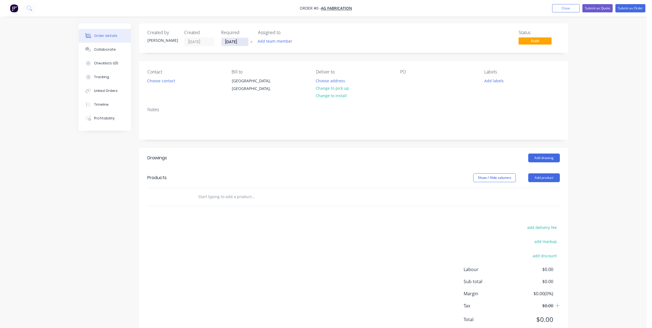
click at [231, 41] on input "[DATE]" at bounding box center [234, 42] width 27 height 8
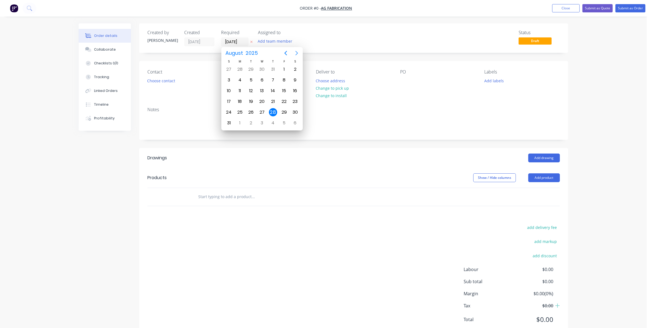
click at [293, 53] on icon "Next page" at bounding box center [296, 53] width 7 height 7
click at [286, 51] on icon "Previous page" at bounding box center [285, 53] width 7 height 7
click at [262, 79] on div "6" at bounding box center [262, 80] width 8 height 8
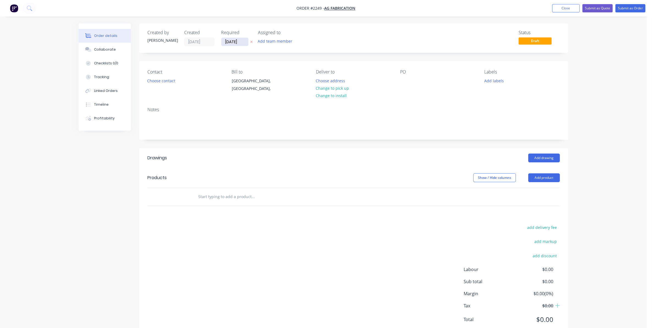
click at [234, 42] on input "[DATE]" at bounding box center [234, 42] width 27 height 8
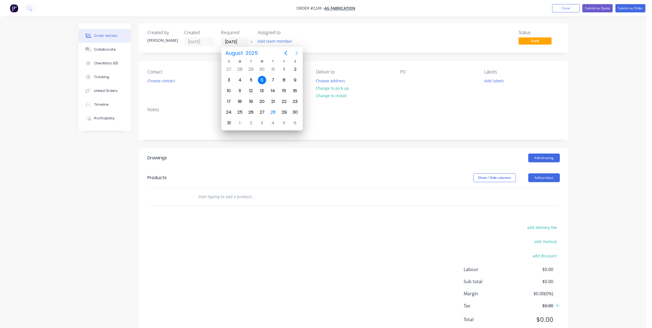
click at [297, 51] on icon "Next page" at bounding box center [296, 53] width 7 height 7
click at [230, 110] on div "28" at bounding box center [229, 112] width 8 height 8
type input "[DATE]"
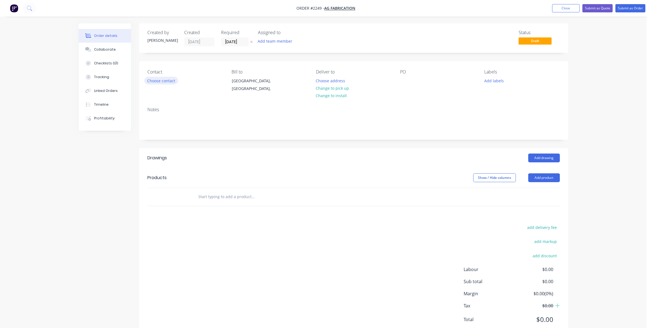
click at [164, 81] on button "Choose contact" at bounding box center [161, 80] width 34 height 7
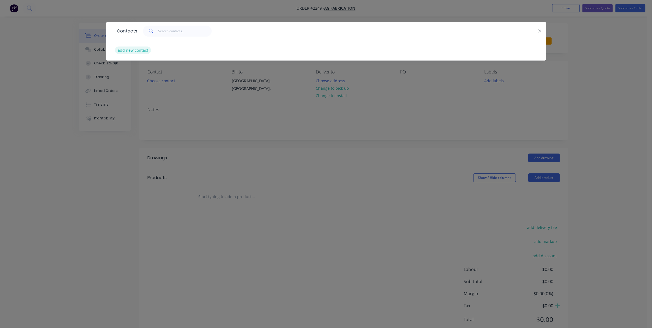
click at [125, 49] on button "add new contact" at bounding box center [133, 49] width 36 height 7
select select "AU"
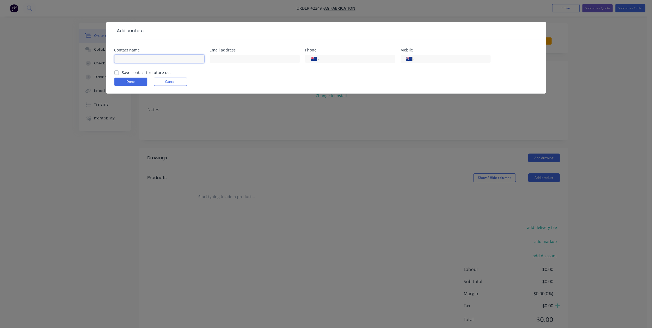
click at [125, 56] on input "text" at bounding box center [159, 59] width 90 height 8
type input "[PERSON_NAME]"
click at [220, 59] on input "text" at bounding box center [255, 59] width 90 height 8
type input "[EMAIL_ADDRESS][DOMAIN_NAME]"
click at [420, 58] on input "tel" at bounding box center [451, 59] width 66 height 6
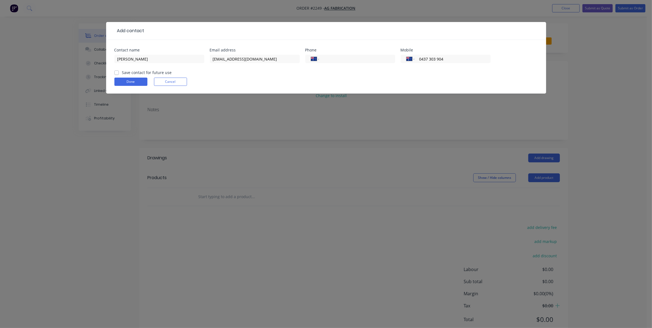
type input "0437 303 904"
click at [122, 72] on label "Save contact for future use" at bounding box center [147, 73] width 50 height 6
click at [117, 72] on input "Save contact for future use" at bounding box center [116, 72] width 4 height 5
checkbox input "true"
click at [131, 82] on button "Done" at bounding box center [130, 82] width 33 height 8
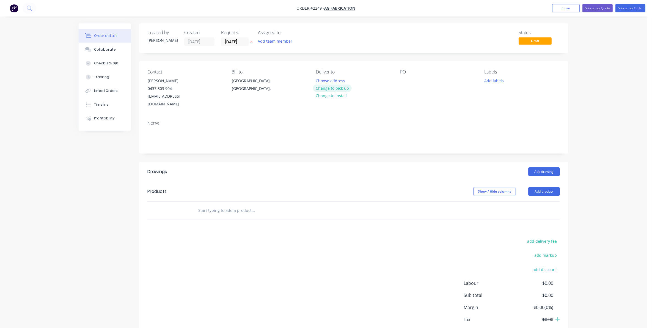
click at [333, 88] on button "Change to pick up" at bounding box center [332, 87] width 39 height 7
click at [403, 82] on div at bounding box center [404, 81] width 9 height 8
click at [492, 80] on button "Add labels" at bounding box center [493, 80] width 25 height 7
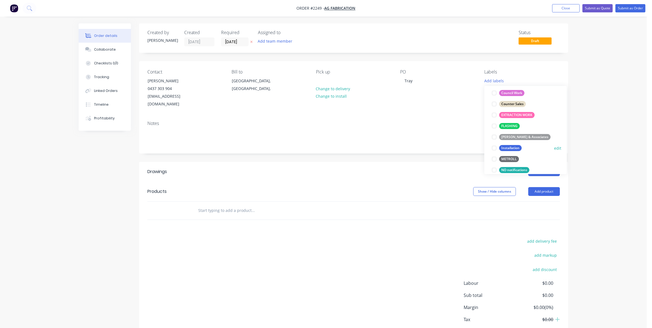
scroll to position [137, 0]
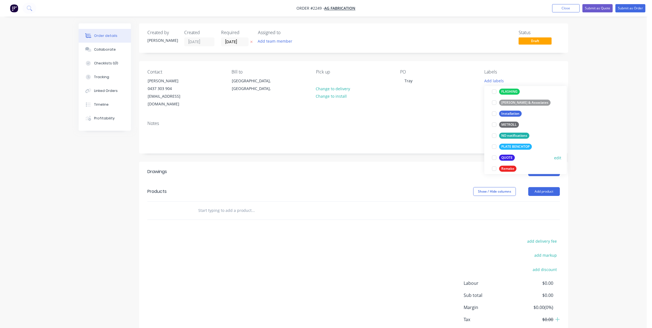
click at [493, 157] on div at bounding box center [493, 157] width 11 height 11
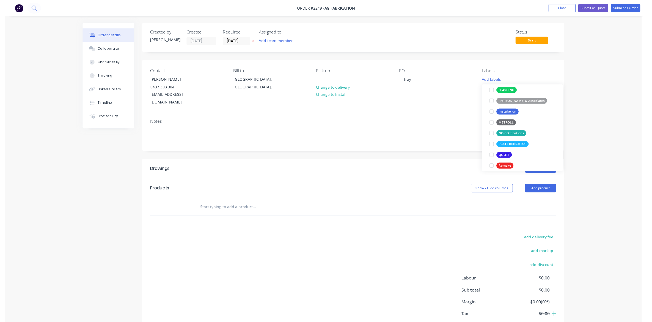
scroll to position [0, 0]
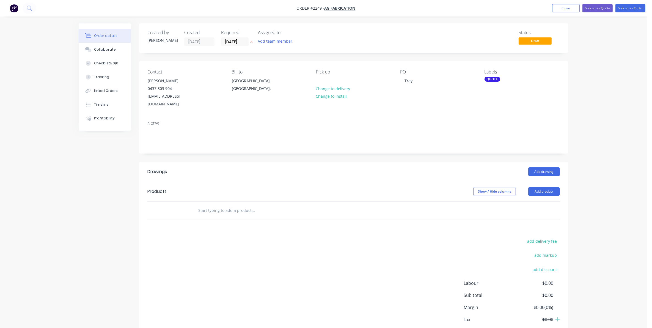
click at [202, 205] on input "text" at bounding box center [253, 210] width 110 height 11
click at [245, 205] on input "1.0mm Galv tray (3 sides)" at bounding box center [253, 210] width 110 height 11
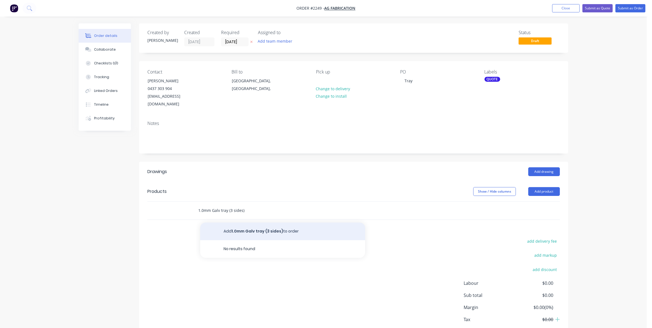
type input "1.0mm Galv tray (3 sides)"
click at [244, 223] on button "Add 1.0mm Galv tray (3 sides) to order" at bounding box center [282, 231] width 165 height 18
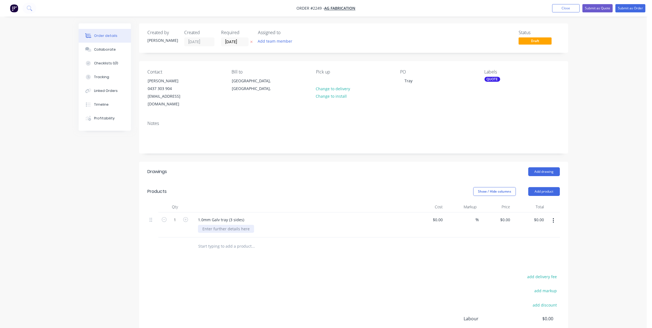
click at [204, 225] on div at bounding box center [226, 229] width 56 height 8
click at [197, 216] on div "1.0mm Galv tray (3 sides)" at bounding box center [221, 220] width 55 height 8
click at [439, 216] on input at bounding box center [442, 220] width 6 height 8
type input "$345.00"
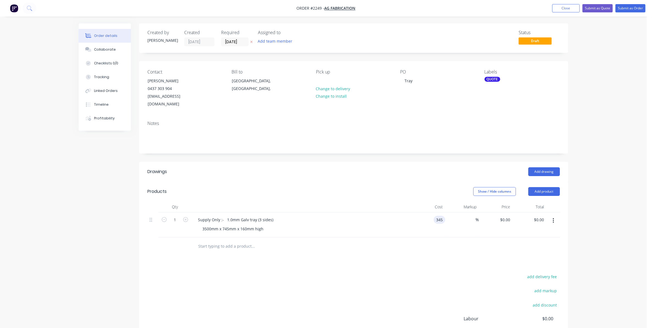
type input "$345.00"
click at [270, 225] on div "3500mm x 745mm x 160mm high" at bounding box center [303, 229] width 211 height 8
click at [265, 225] on div "3500mm x 745mm x 160mm high" at bounding box center [233, 229] width 70 height 8
click at [597, 7] on button "Submit as Quote" at bounding box center [597, 8] width 30 height 8
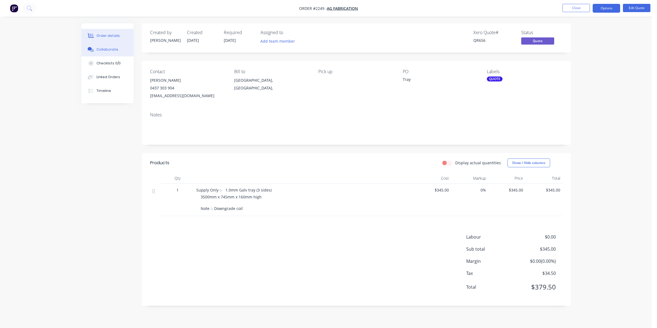
click at [111, 49] on div "Collaborate" at bounding box center [107, 49] width 22 height 5
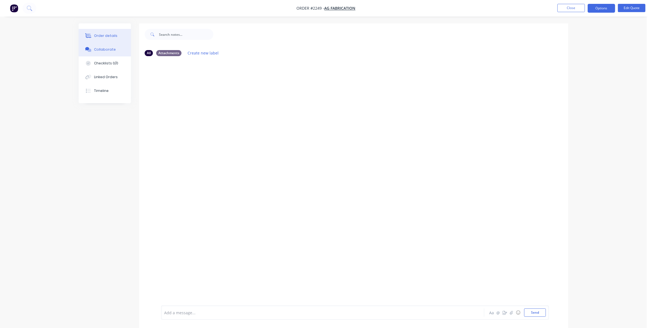
click at [108, 34] on div "Order details" at bounding box center [105, 35] width 23 height 5
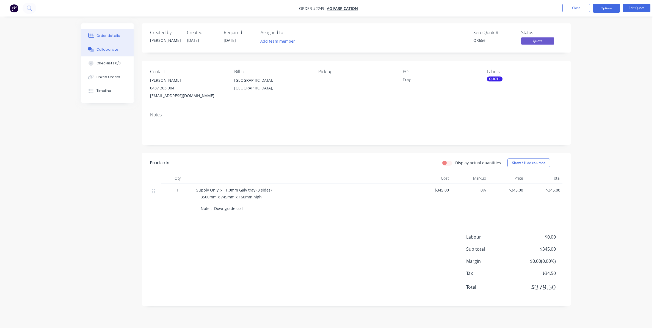
click at [105, 49] on div "Collaborate" at bounding box center [107, 49] width 22 height 5
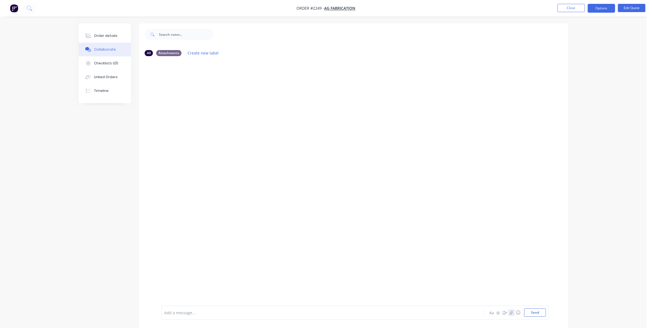
click at [512, 311] on icon "button" at bounding box center [511, 312] width 3 height 4
click at [531, 313] on button "Send" at bounding box center [535, 312] width 22 height 8
click at [572, 6] on button "Close" at bounding box center [570, 8] width 27 height 8
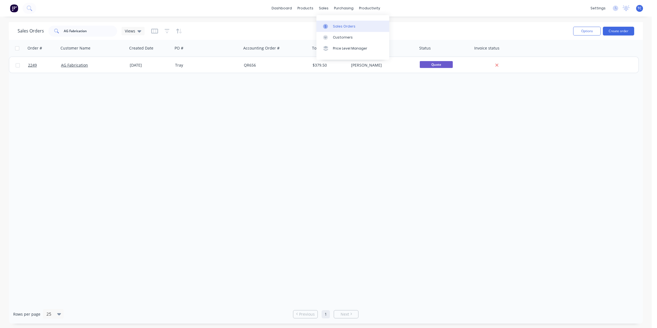
click at [338, 24] on div "Sales Orders" at bounding box center [344, 26] width 23 height 5
click at [285, 6] on link "dashboard" at bounding box center [282, 8] width 26 height 8
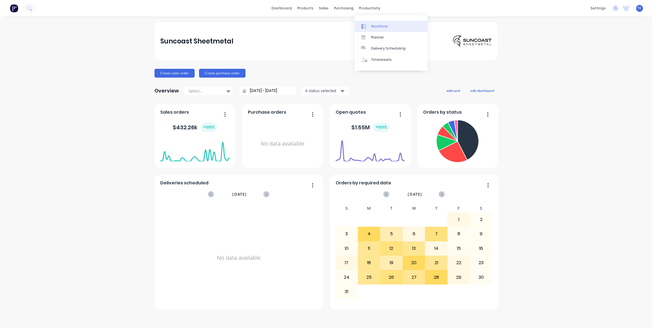
click at [374, 25] on div "Workflow" at bounding box center [379, 26] width 16 height 5
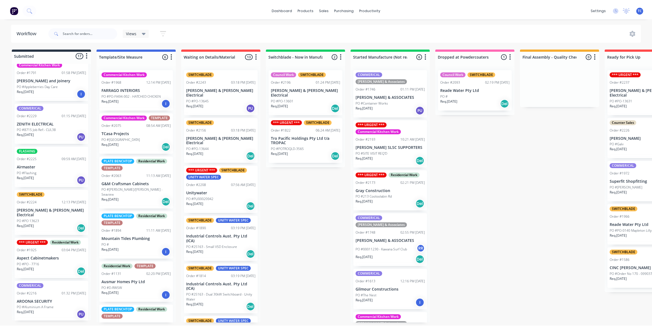
scroll to position [412, 0]
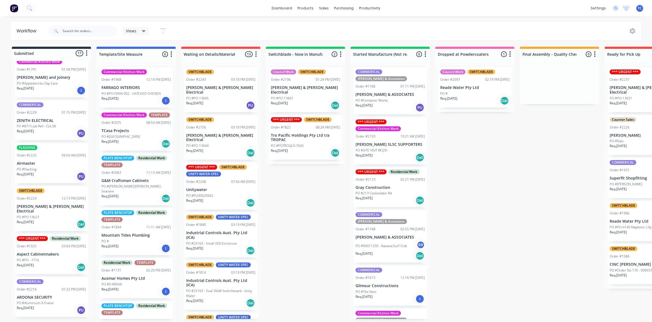
click at [38, 161] on p "Airmaster" at bounding box center [51, 163] width 69 height 5
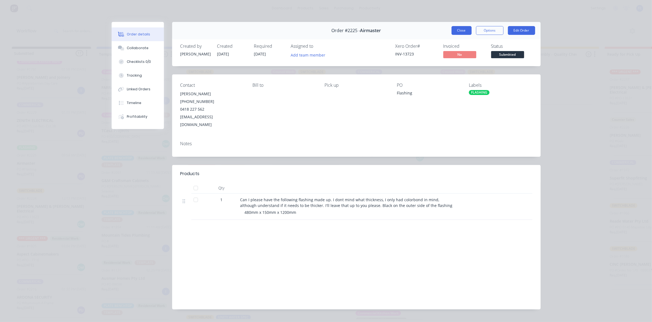
click at [461, 29] on button "Close" at bounding box center [461, 30] width 20 height 9
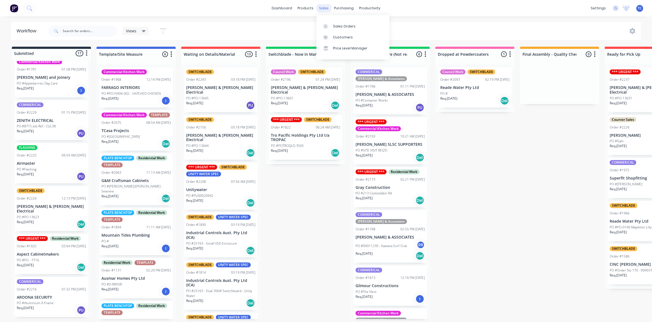
click at [325, 8] on div "sales" at bounding box center [323, 8] width 15 height 8
click at [336, 24] on div "Sales Orders" at bounding box center [344, 26] width 23 height 5
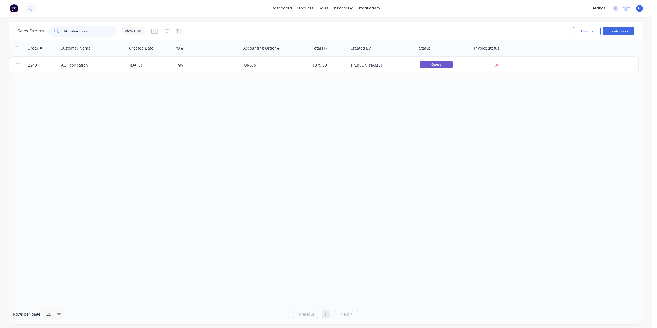
drag, startPoint x: 90, startPoint y: 30, endPoint x: 63, endPoint y: 29, distance: 27.5
click at [63, 29] on div "AG Fabrication" at bounding box center [82, 31] width 69 height 11
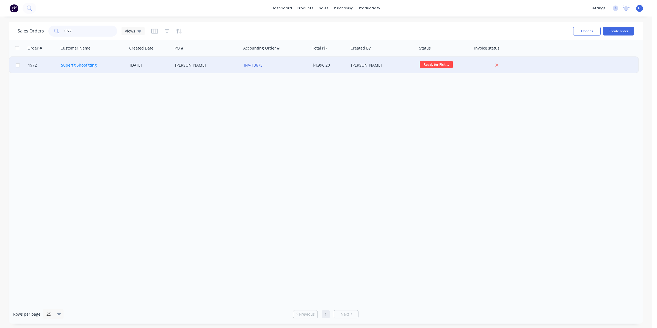
type input "1972"
click at [86, 65] on link "Superfit Shopfitting" at bounding box center [79, 64] width 36 height 5
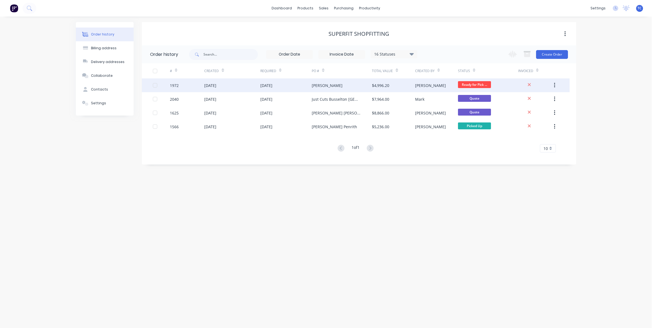
click at [204, 85] on div "[DATE]" at bounding box center [210, 85] width 12 height 6
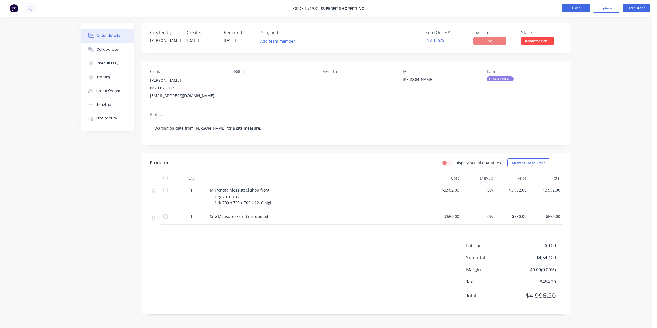
click at [577, 7] on button "Close" at bounding box center [575, 8] width 27 height 8
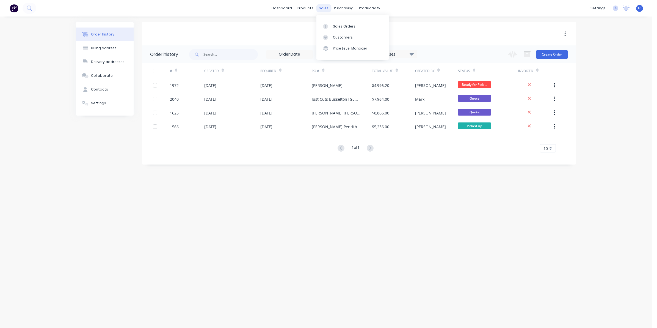
click at [322, 7] on div "sales" at bounding box center [323, 8] width 15 height 8
click at [336, 25] on div "Sales Orders" at bounding box center [344, 26] width 23 height 5
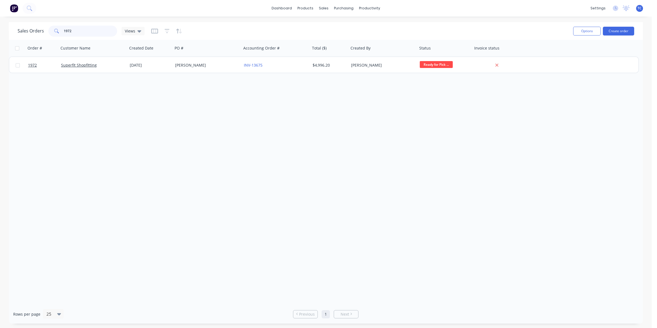
drag, startPoint x: 73, startPoint y: 31, endPoint x: 63, endPoint y: 31, distance: 9.6
click at [64, 31] on input "1972" at bounding box center [91, 31] width 54 height 11
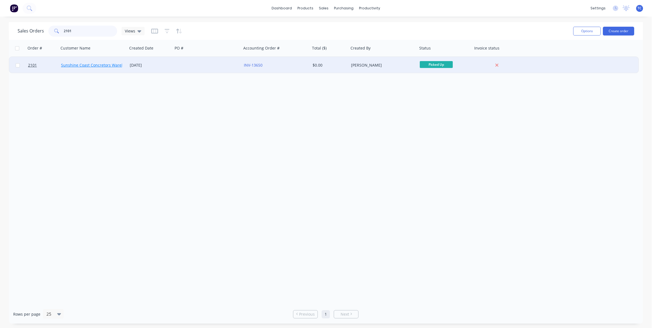
type input "2101"
click at [85, 65] on link "Sunshine Coast Concretors Warehouse" at bounding box center [97, 64] width 72 height 5
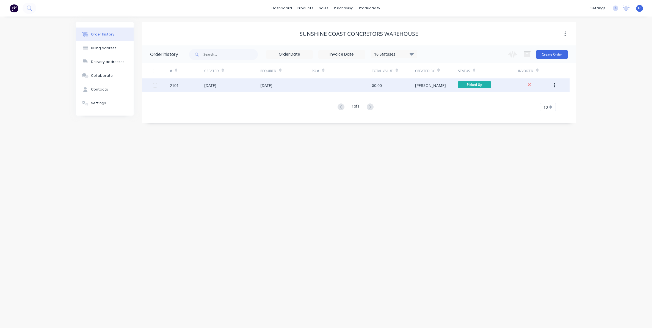
click at [216, 83] on div "[DATE]" at bounding box center [210, 85] width 12 height 6
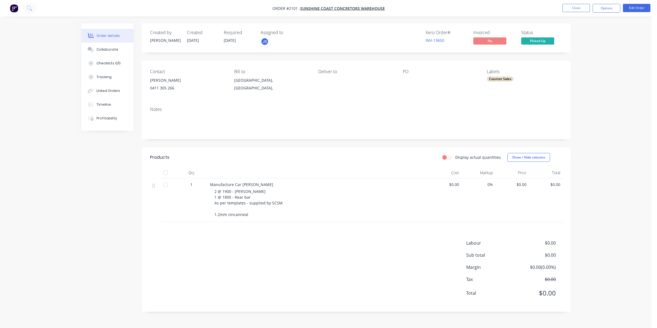
click at [192, 40] on span "[DATE]" at bounding box center [193, 40] width 12 height 5
click at [635, 5] on button "Edit Order" at bounding box center [636, 8] width 27 height 8
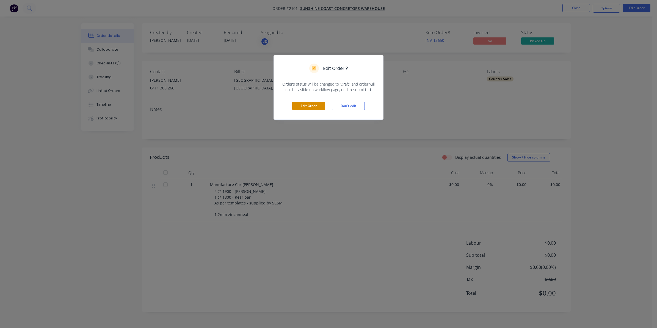
click at [310, 106] on button "Edit Order" at bounding box center [308, 106] width 33 height 8
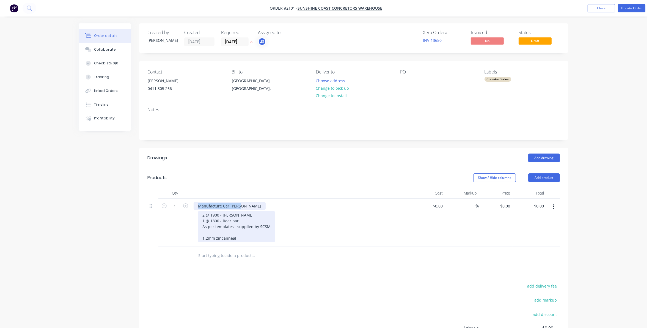
drag, startPoint x: 197, startPoint y: 204, endPoint x: 256, endPoint y: 231, distance: 65.0
click at [256, 231] on div "Manufacture Car [PERSON_NAME] 2 @ 1900 - [PERSON_NAME] 1 @ 1800 - Rear bar As p…" at bounding box center [301, 222] width 220 height 48
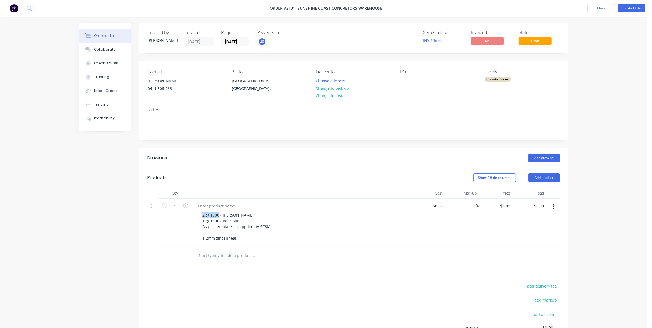
drag, startPoint x: 200, startPoint y: 214, endPoint x: 279, endPoint y: 231, distance: 81.5
click at [277, 239] on div "2 @ 1900 - [PERSON_NAME] 1 @ 1800 - Rear bar As per templates - supplied by SCS…" at bounding box center [303, 226] width 211 height 31
click at [278, 220] on div "2 @ 1900 - [PERSON_NAME] 1 @ 1800 - Rear bar As per templates - supplied by SCS…" at bounding box center [303, 226] width 211 height 31
click at [197, 211] on div "2 @ 1900 - [PERSON_NAME] 1 @ 1800 - Rear bar As per templates - supplied by SCS…" at bounding box center [301, 222] width 220 height 48
drag, startPoint x: 201, startPoint y: 215, endPoint x: 274, endPoint y: 239, distance: 76.7
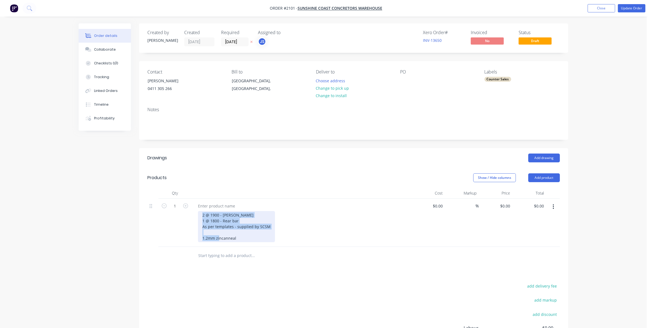
click at [274, 239] on div "2 @ 1900 - [PERSON_NAME] 1 @ 1800 - Rear bar As per templates - supplied by SCS…" at bounding box center [303, 226] width 211 height 31
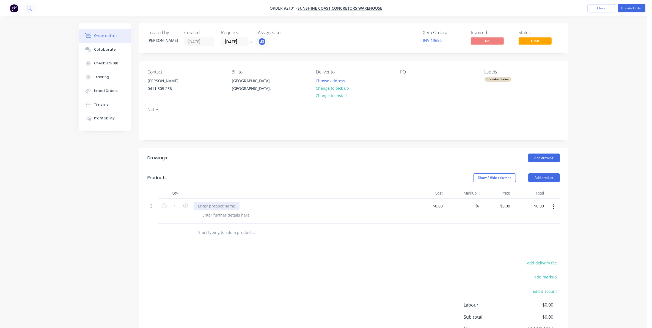
click at [203, 205] on div at bounding box center [217, 206] width 46 height 8
click at [438, 203] on div "0 0" at bounding box center [441, 206] width 9 height 8
type input "$650.00"
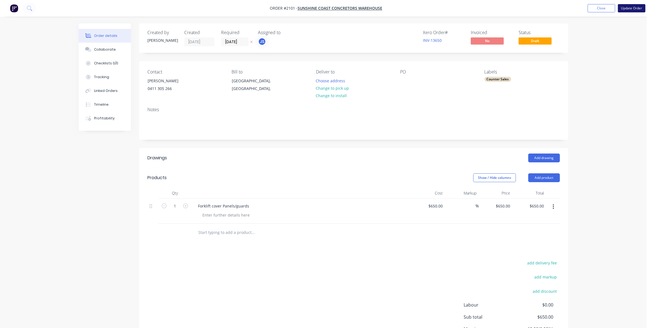
click at [628, 7] on button "Update Order" at bounding box center [631, 8] width 27 height 8
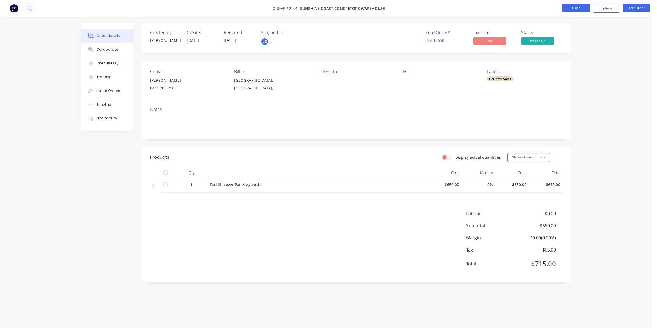
click at [576, 7] on button "Close" at bounding box center [575, 8] width 27 height 8
